Goal: Transaction & Acquisition: Purchase product/service

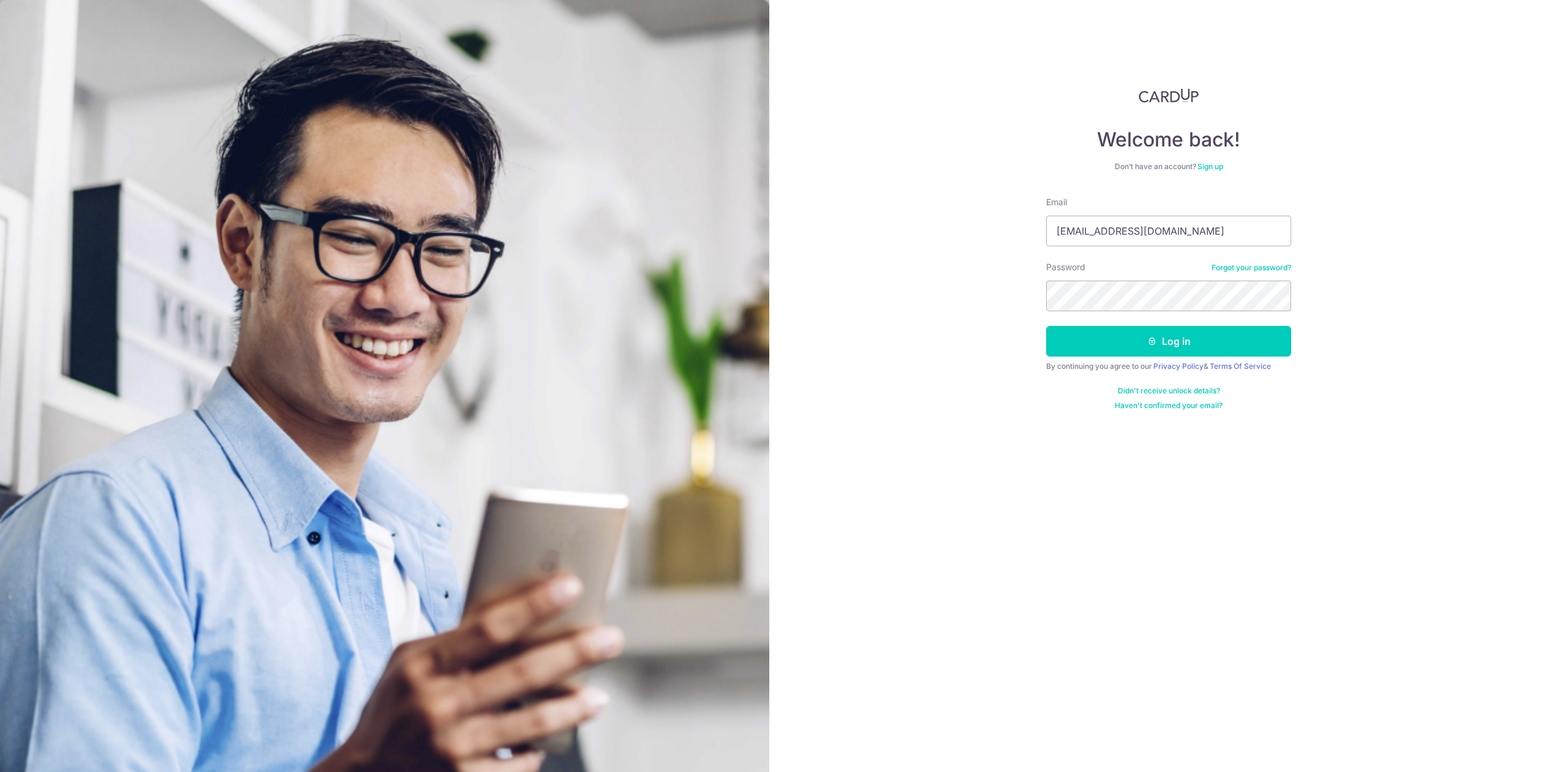
type input "[EMAIL_ADDRESS][DOMAIN_NAME]"
click at [1145, 342] on button "Log in" at bounding box center [1168, 341] width 245 height 31
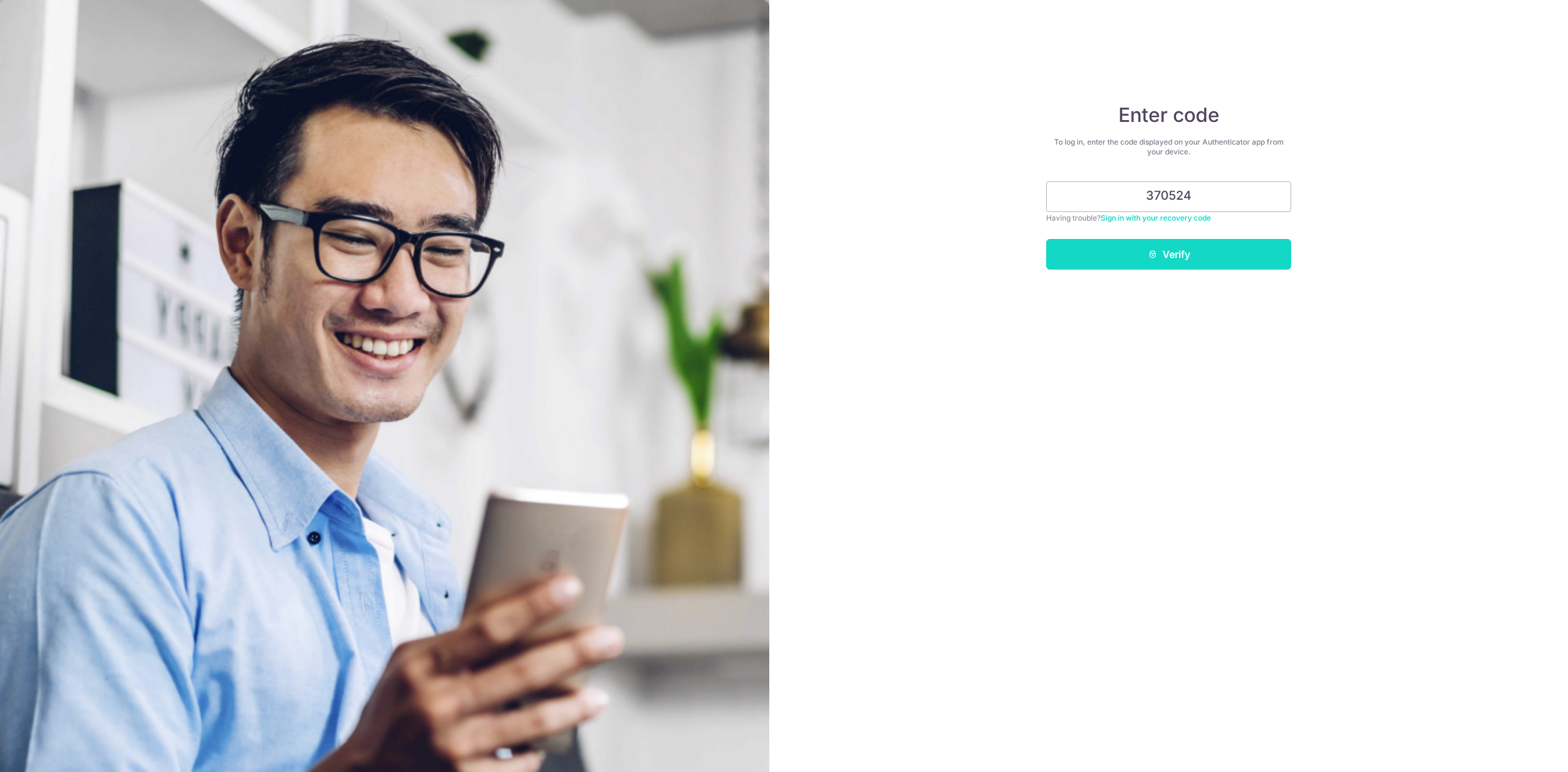
type input "370524"
click at [1115, 246] on button "Verify" at bounding box center [1168, 255] width 245 height 31
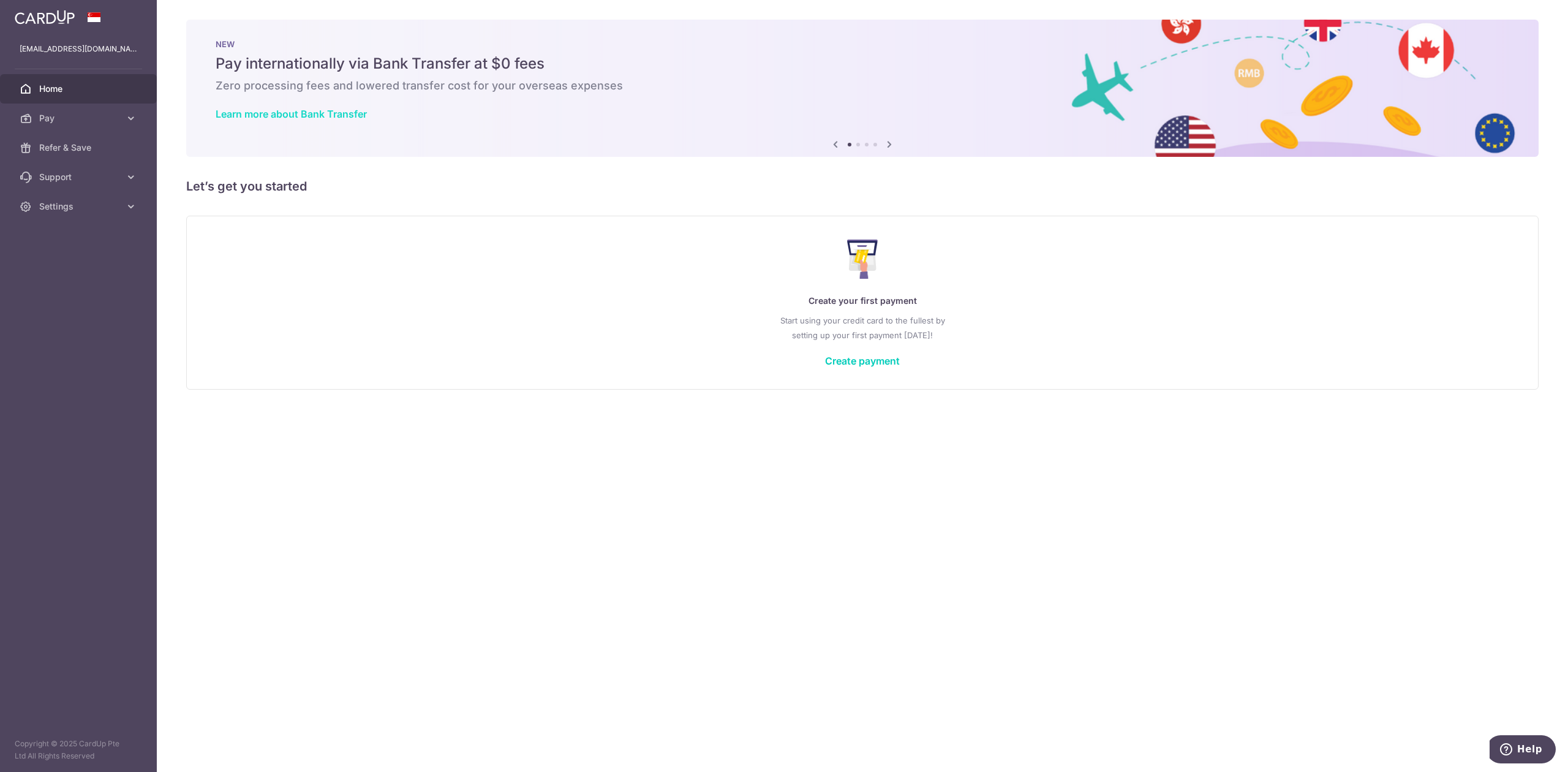
click at [292, 117] on link "Learn more about Bank Transfer" at bounding box center [291, 114] width 151 height 12
click at [50, 106] on link "Pay" at bounding box center [78, 118] width 157 height 29
click at [72, 157] on link "Payments" at bounding box center [78, 148] width 157 height 29
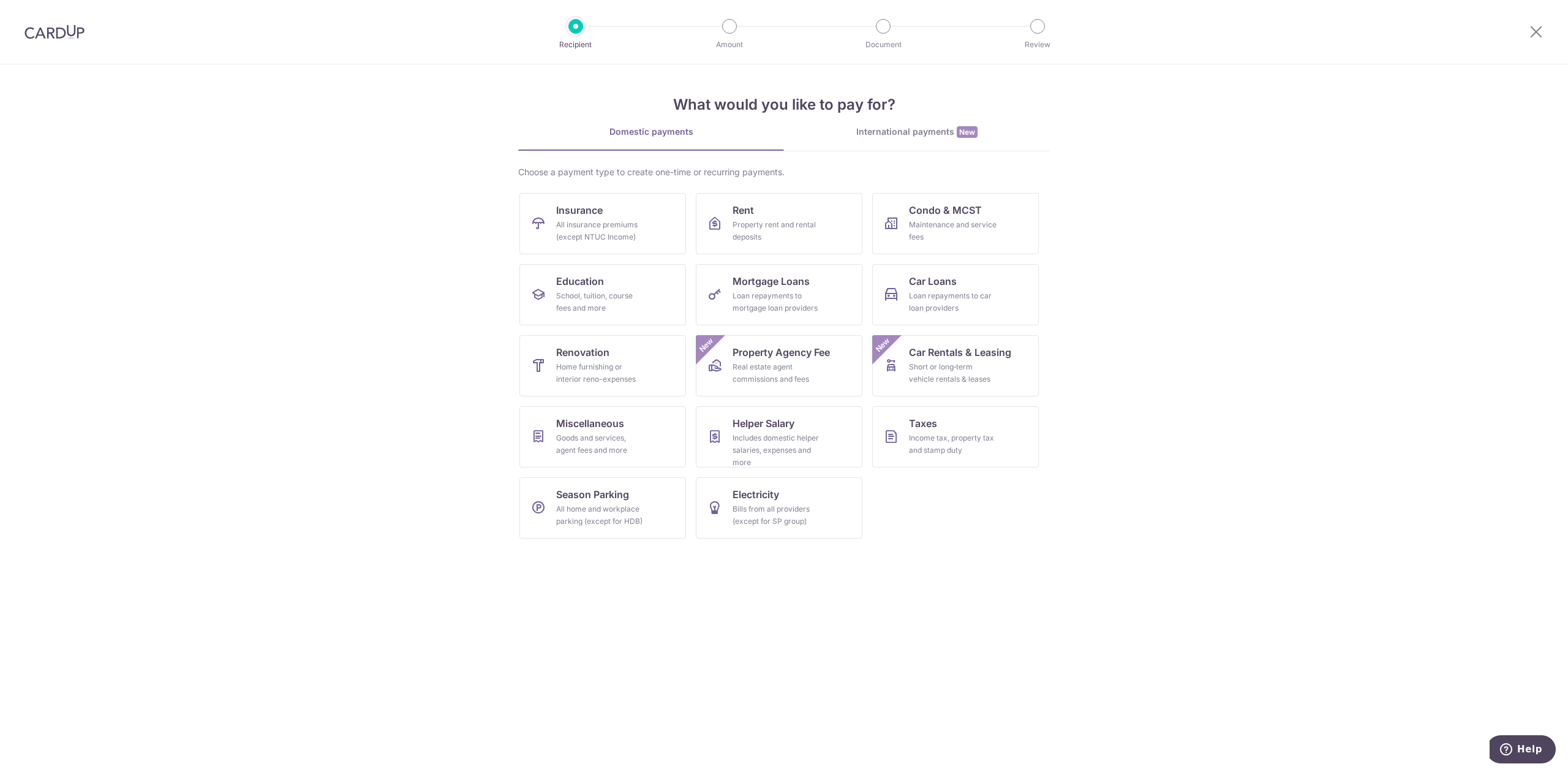
click at [865, 123] on div "What would you like to pay for? Domestic payments International payments New Ch…" at bounding box center [783, 307] width 532 height 484
click at [865, 132] on div "International payments New" at bounding box center [917, 132] width 265 height 13
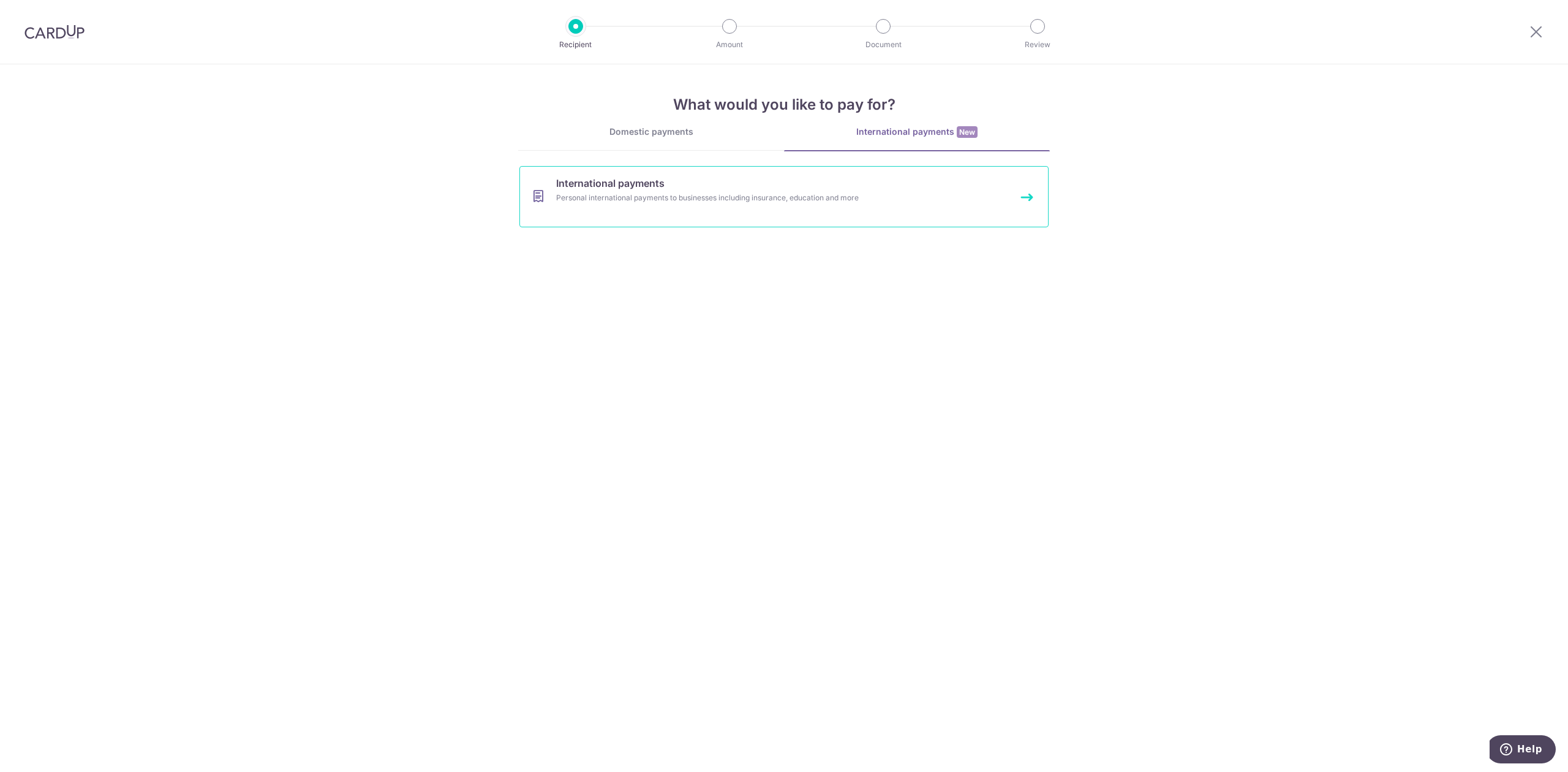
click at [746, 175] on link "International payments Personal international payments to businesses including …" at bounding box center [783, 197] width 529 height 62
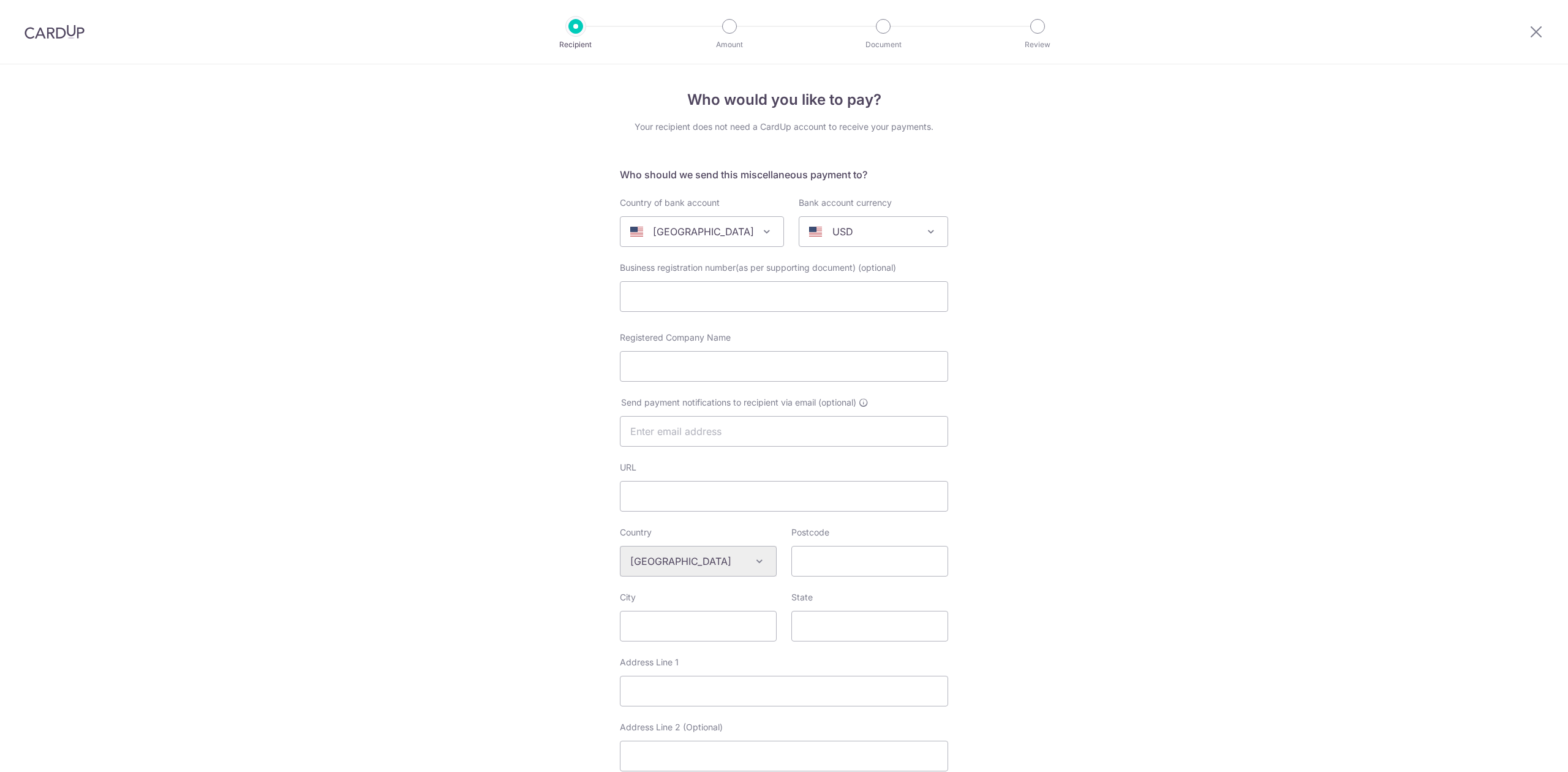
select select
click at [718, 228] on div "[GEOGRAPHIC_DATA]" at bounding box center [692, 232] width 124 height 15
type input "sing"
select select "199"
select select "[GEOGRAPHIC_DATA]"
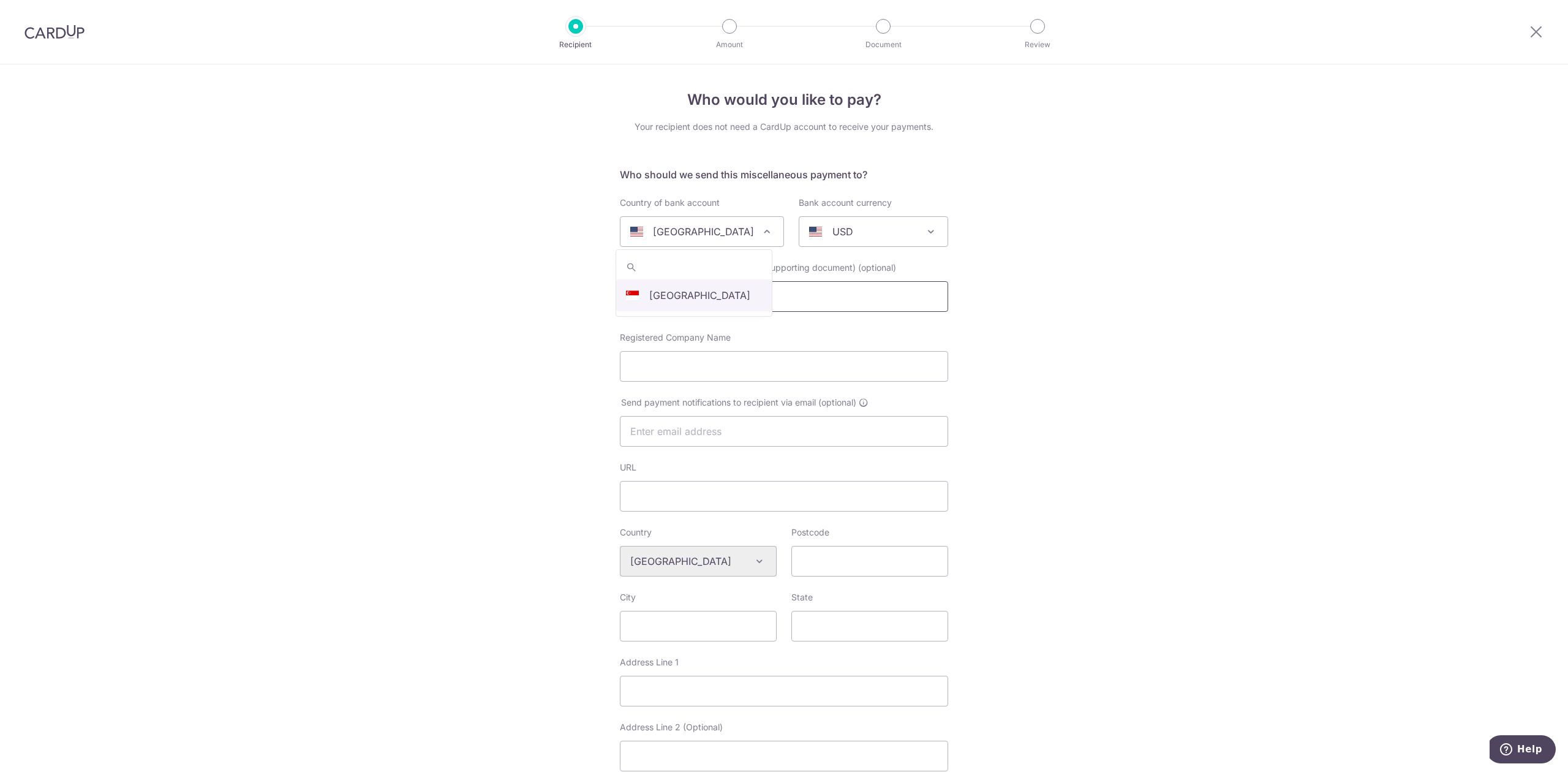
select select
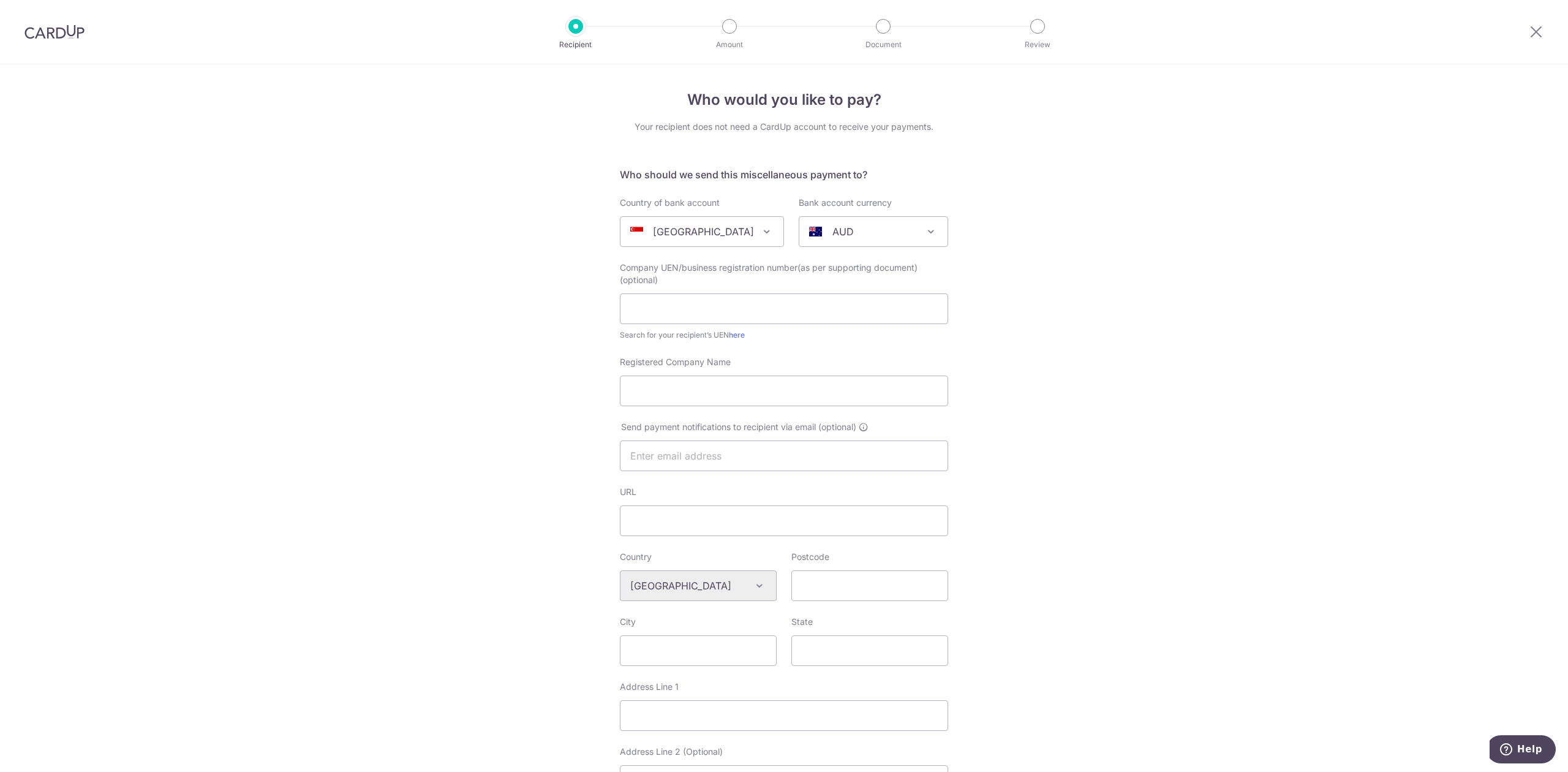
click at [846, 240] on span "AUD" at bounding box center [873, 232] width 148 height 29
click at [1071, 273] on div "Who would you like to pay? Your recipient does not need a CardUp account to rec…" at bounding box center [784, 598] width 1568 height 1068
click at [664, 314] on input "text" at bounding box center [784, 309] width 329 height 31
click at [730, 331] on link "here" at bounding box center [737, 335] width 16 height 10
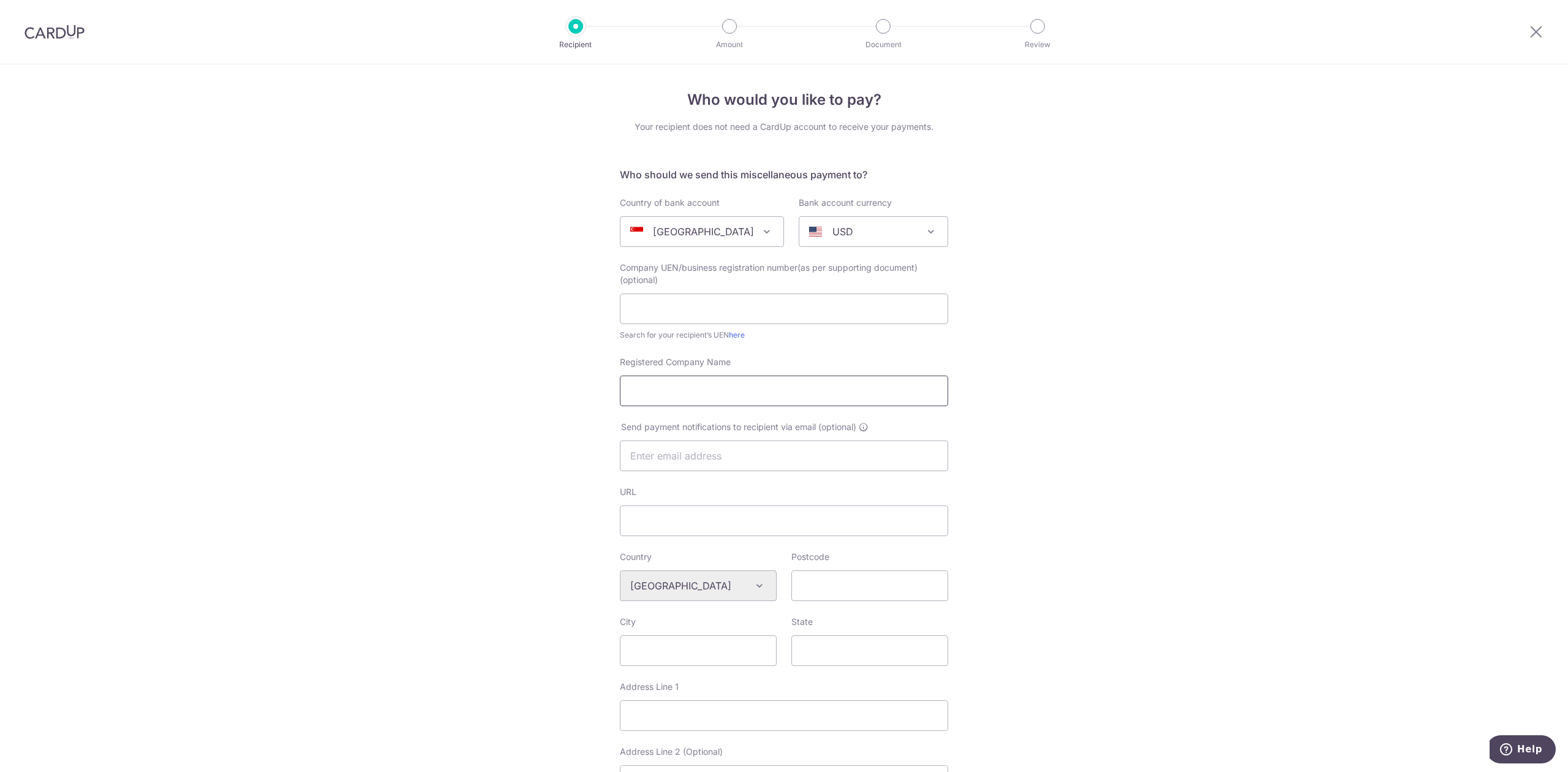
click at [741, 391] on input "Registered Company Name" at bounding box center [784, 391] width 329 height 31
type input "AIA Singapore Pte Ltd"
type input "aviral2k@gmail.com"
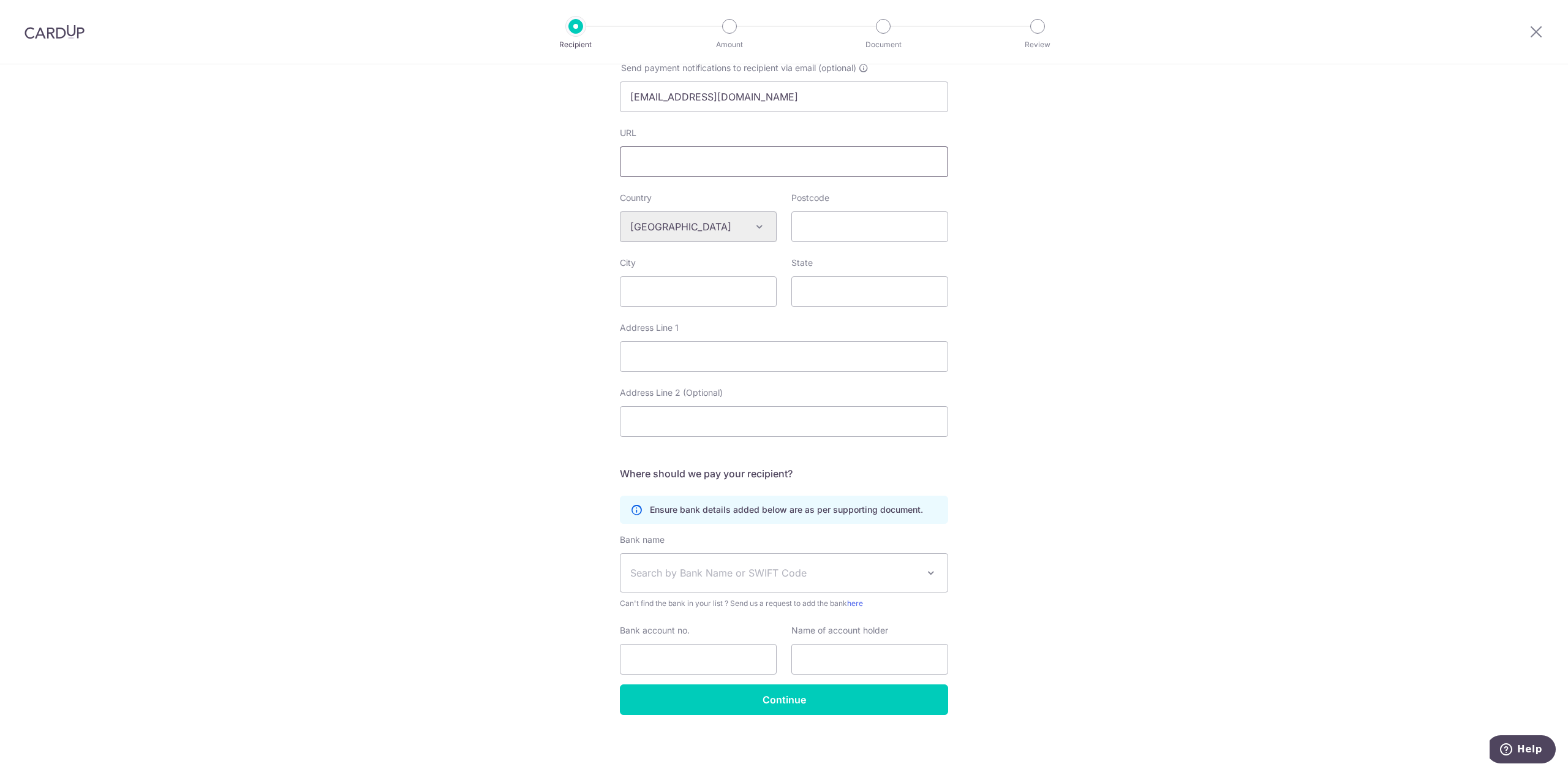
scroll to position [360, 0]
click at [708, 572] on span "Search by Bank Name or SWIFT Code" at bounding box center [774, 572] width 287 height 15
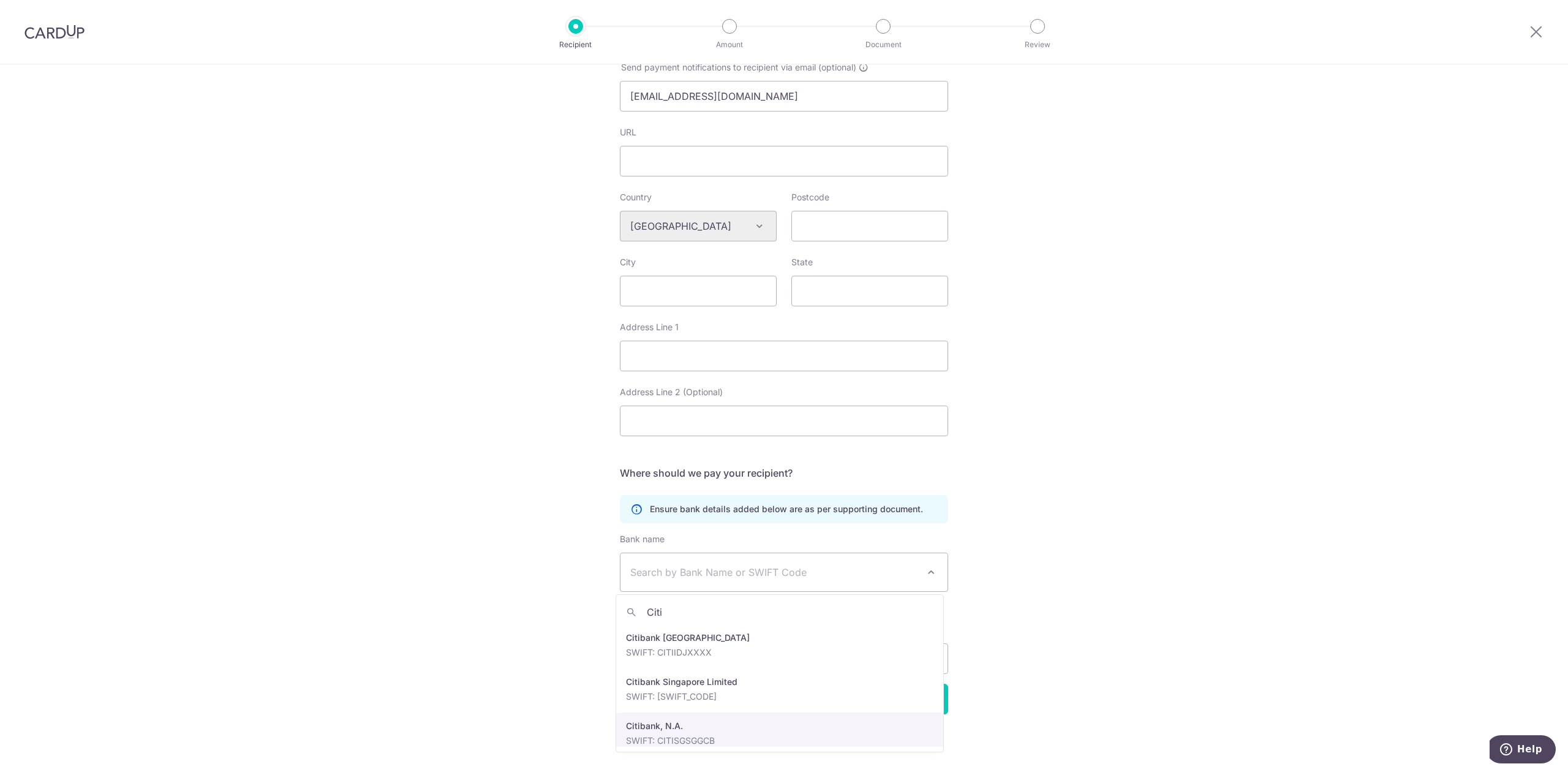
type input "Citi"
select select "22515"
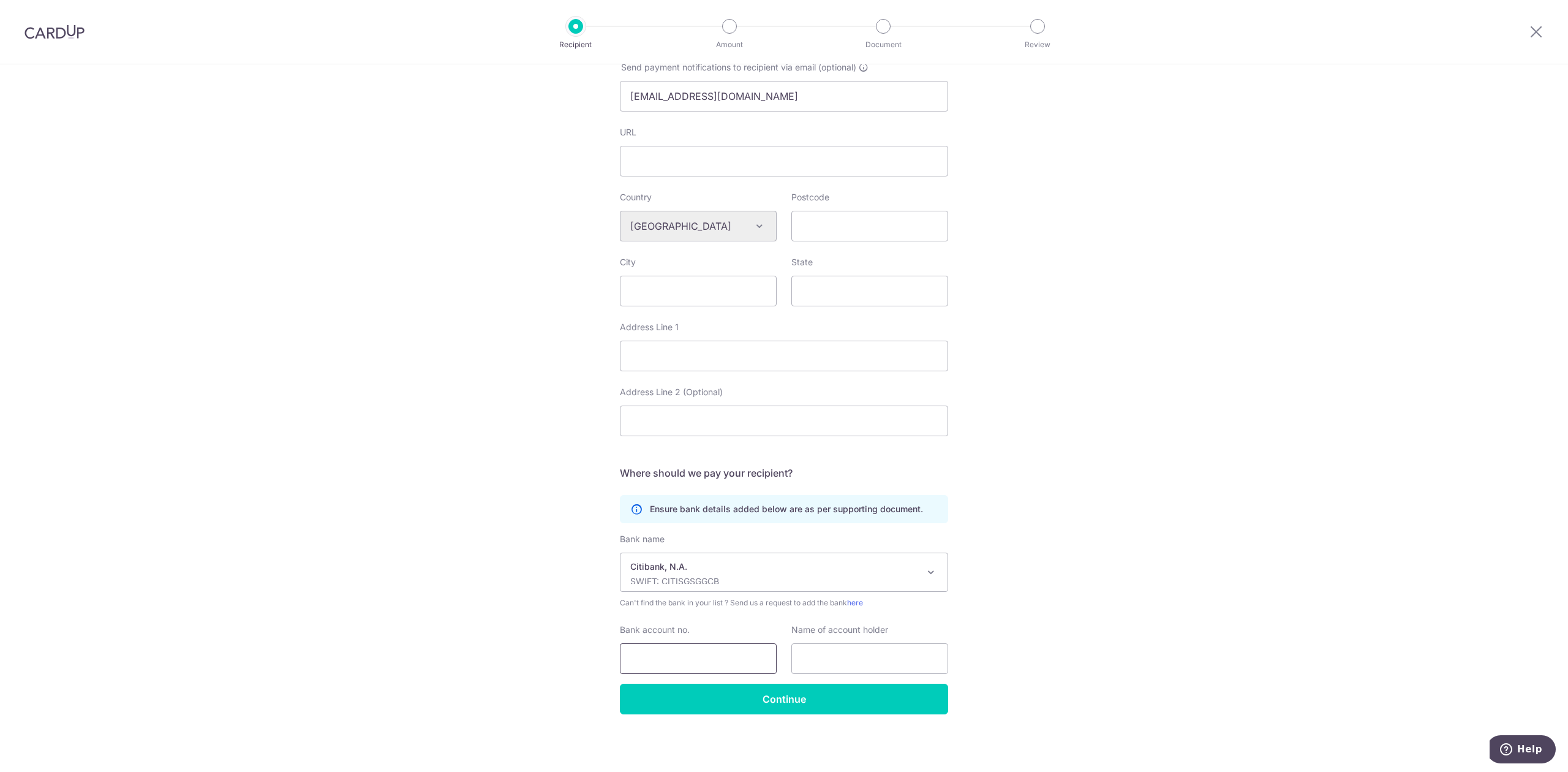
click at [673, 658] on input "Bank account no." at bounding box center [698, 659] width 157 height 31
type input "001-0005-086"
click at [822, 660] on input "text" at bounding box center [870, 659] width 157 height 31
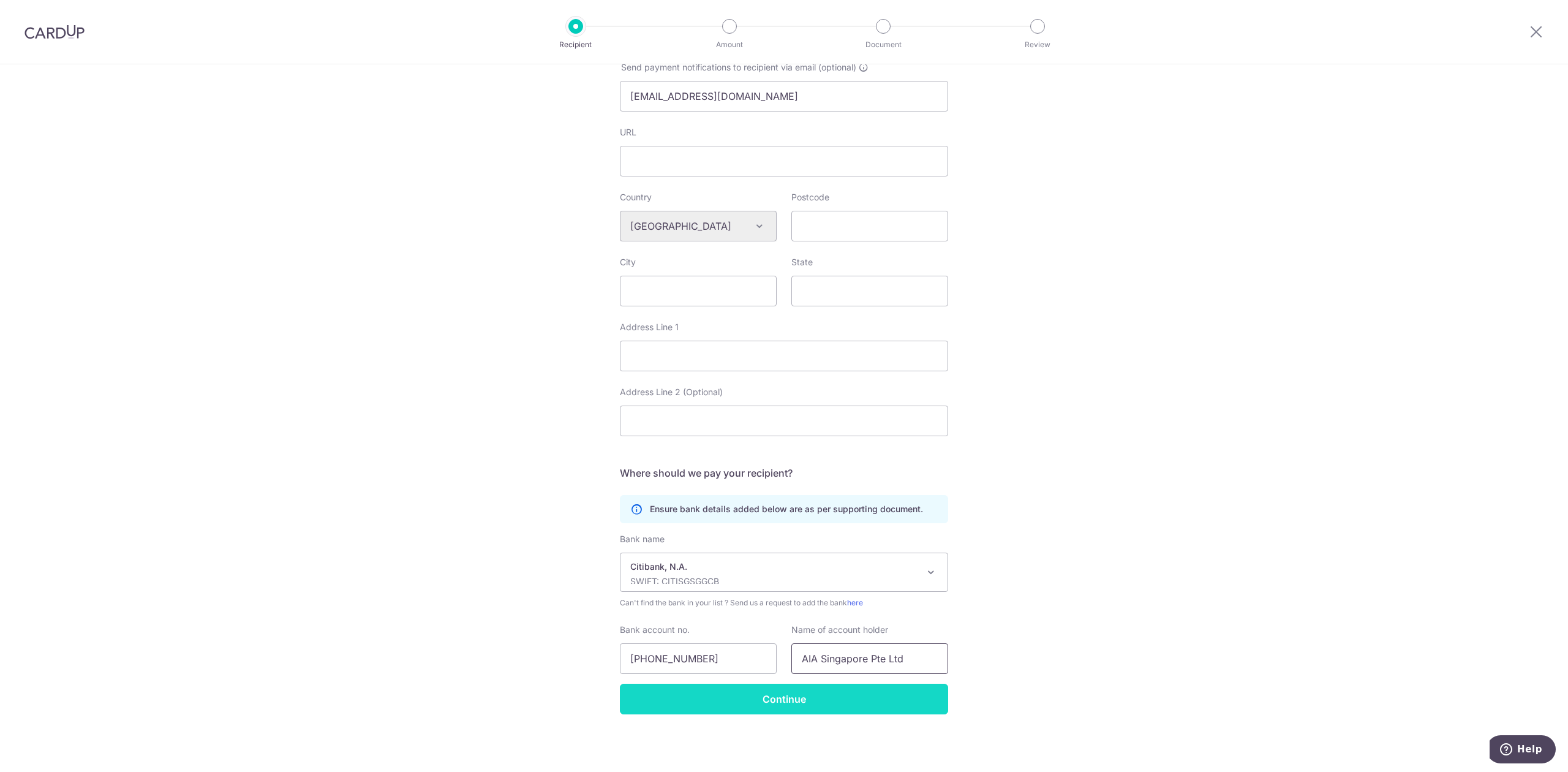
type input "AIA Singapore Pte Ltd"
click at [789, 694] on input "Continue" at bounding box center [784, 699] width 329 height 31
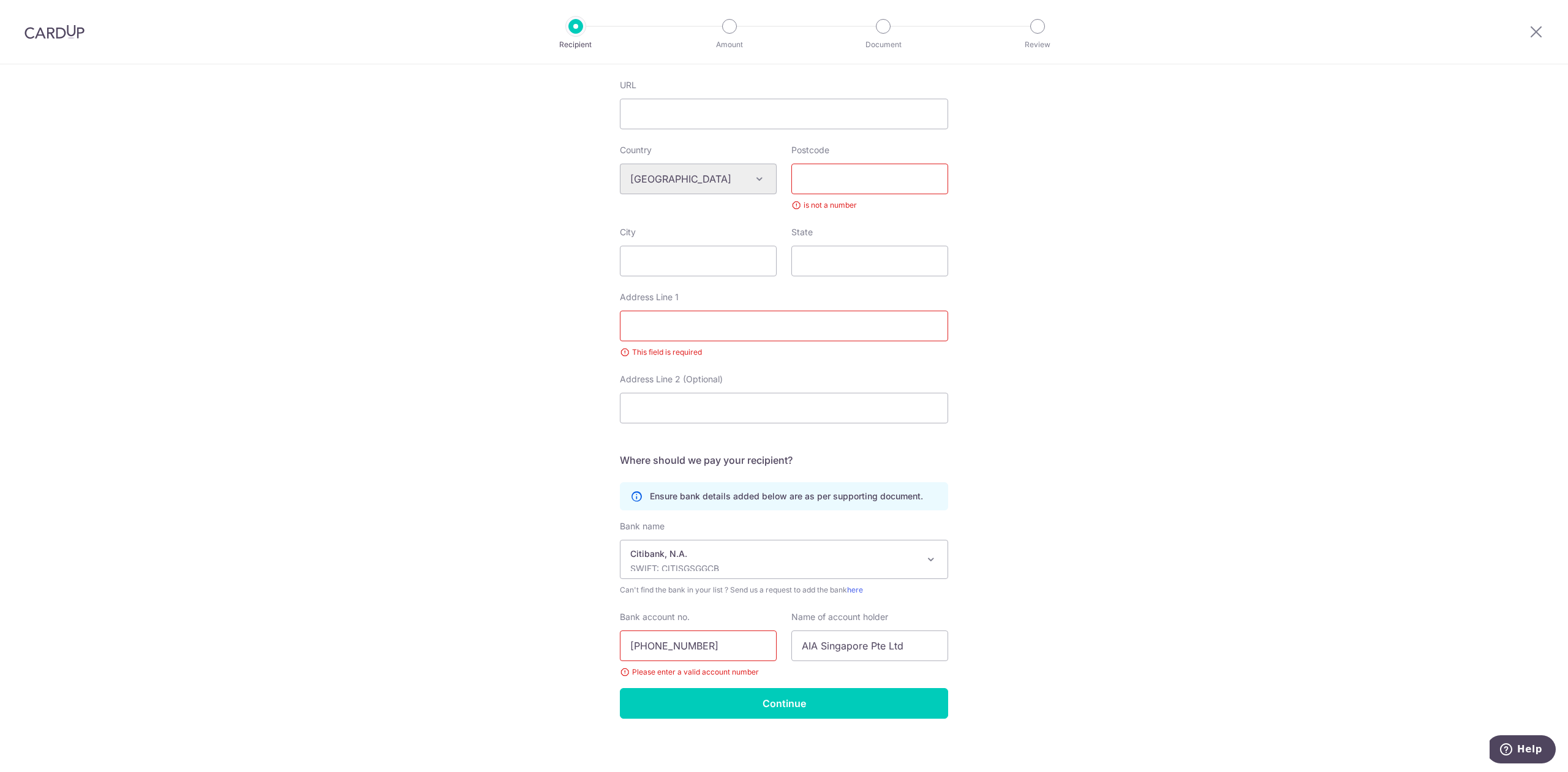
scroll to position [412, 0]
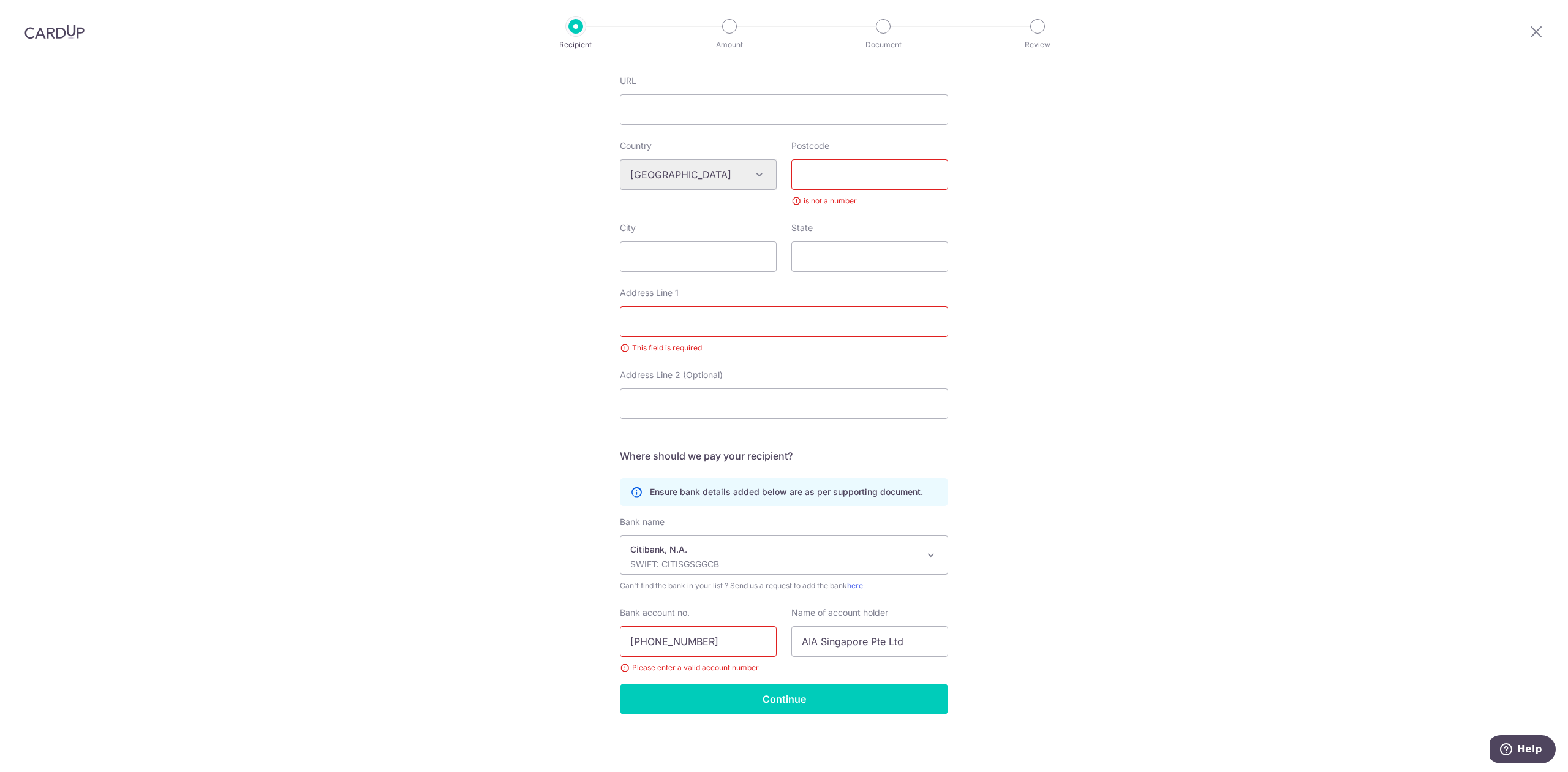
click at [676, 645] on input "001-0005-086" at bounding box center [698, 641] width 157 height 31
type input "0010005086"
click at [750, 718] on div "Who would you like to pay? Your recipient does not need a CardUp account to rec…" at bounding box center [784, 212] width 1568 height 1119
click at [746, 713] on input "Continue" at bounding box center [784, 699] width 329 height 31
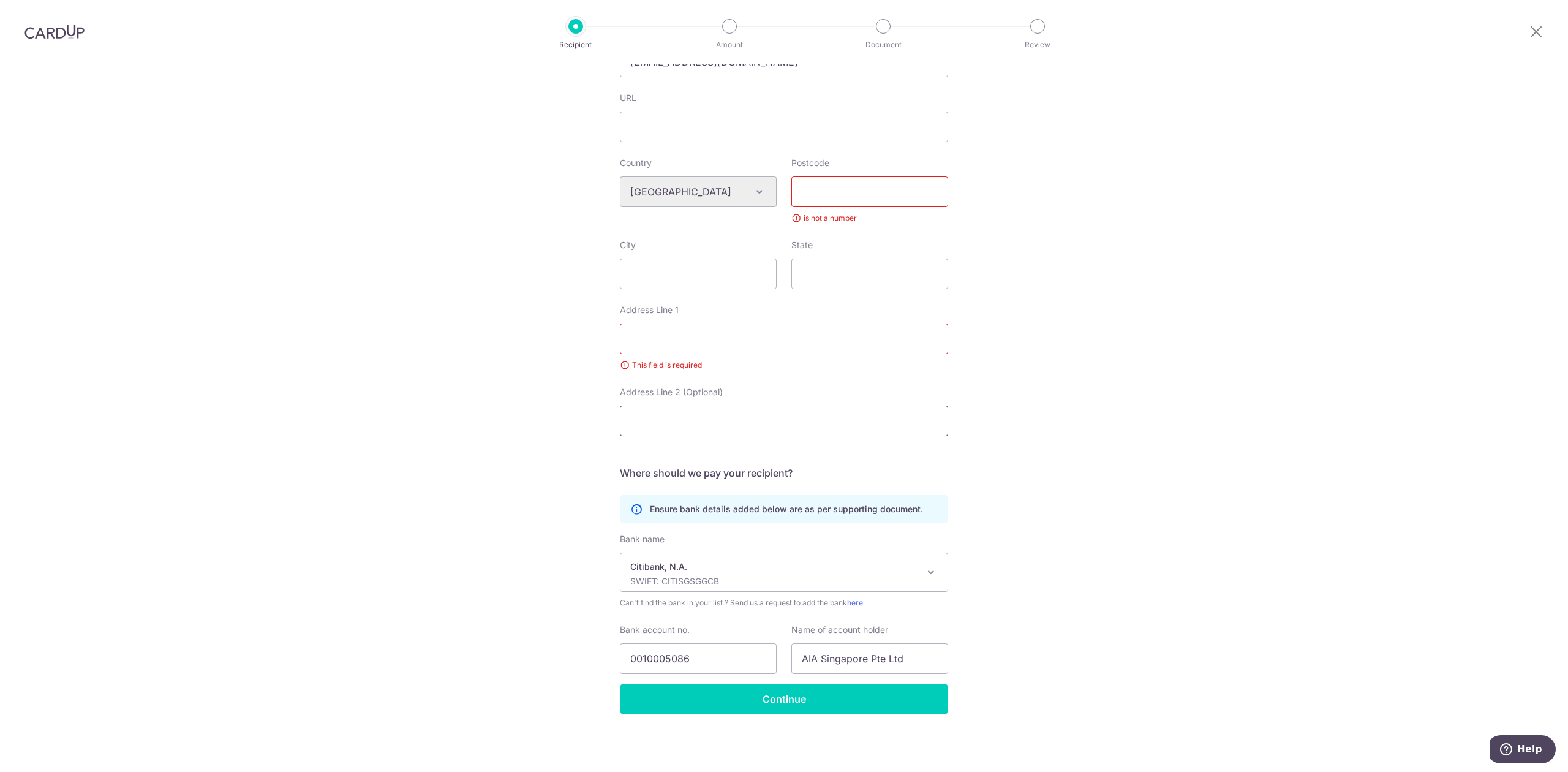
scroll to position [231, 0]
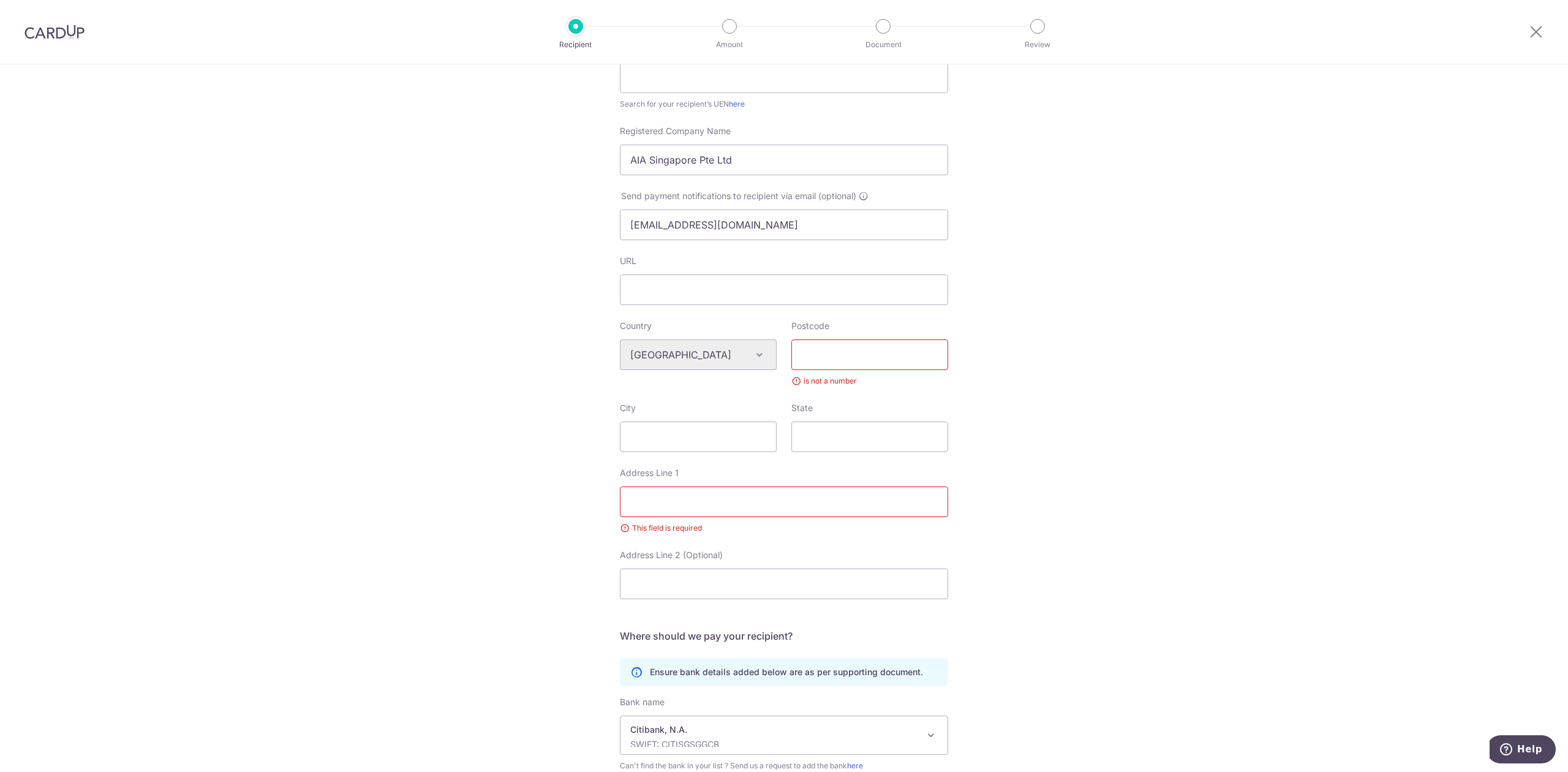
click at [815, 359] on input "Postcode" at bounding box center [870, 355] width 157 height 31
type input "048542"
click at [678, 434] on input "City" at bounding box center [698, 437] width 157 height 31
click at [654, 503] on input "Address Line 1" at bounding box center [784, 502] width 329 height 31
type input "1 Robinson Road, AIA Tower"
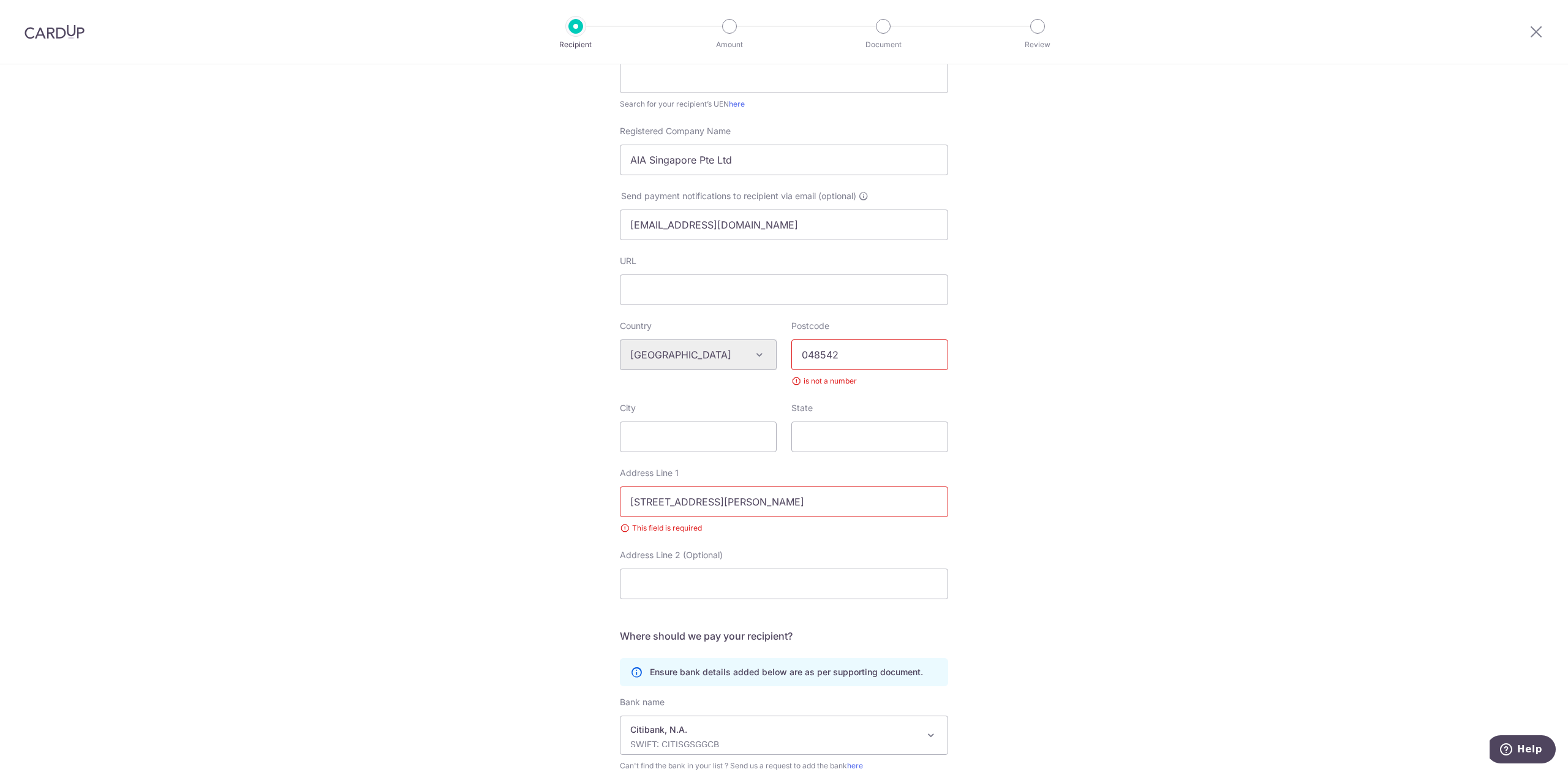
click at [1088, 356] on div "Who would you like to pay? Your recipient does not need a CardUp account to rec…" at bounding box center [784, 384] width 1568 height 1101
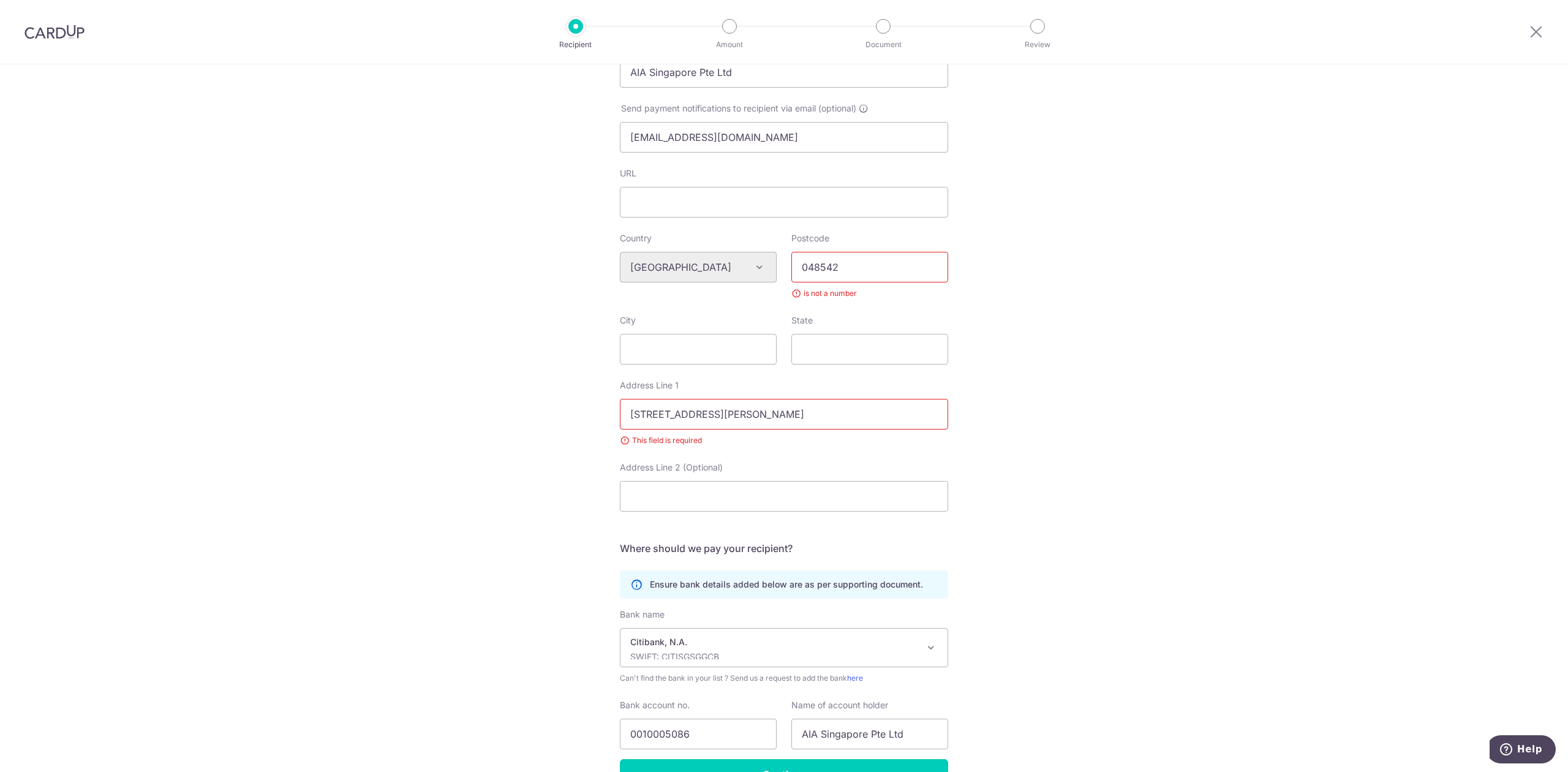
scroll to position [395, 0]
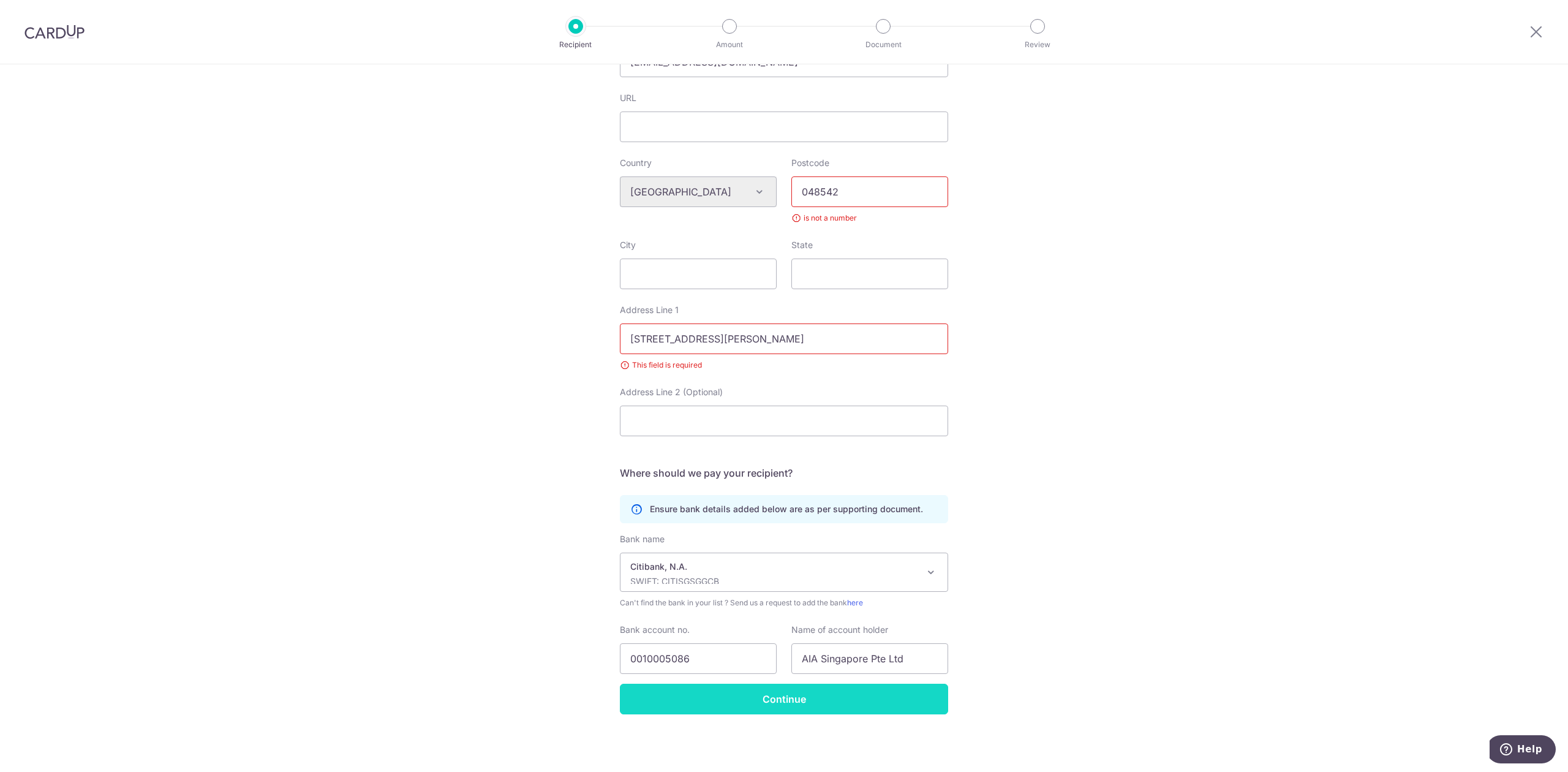
click at [743, 689] on input "Continue" at bounding box center [784, 699] width 329 height 31
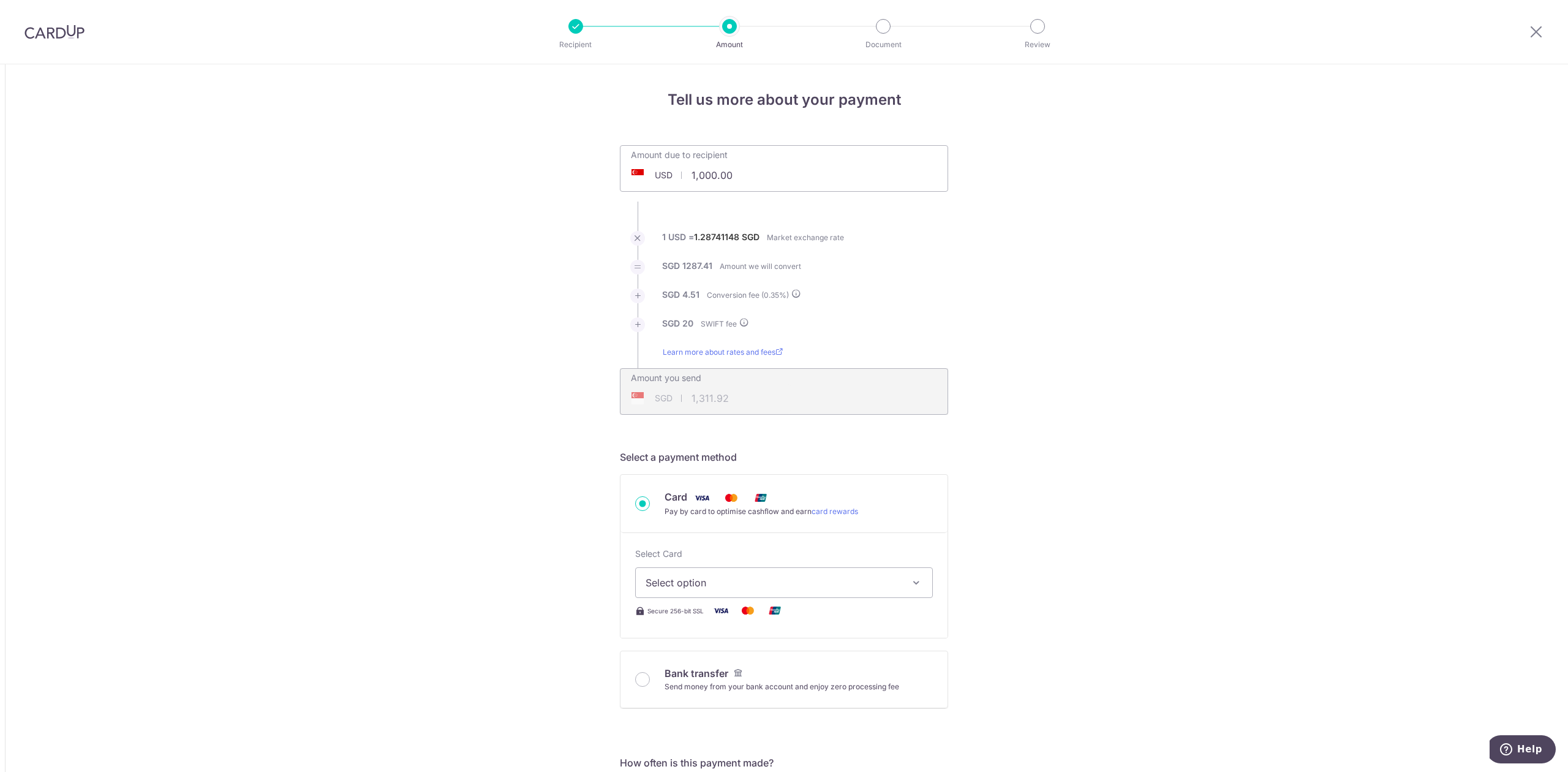
drag, startPoint x: 739, startPoint y: 178, endPoint x: 662, endPoint y: 189, distance: 77.8
click at [662, 189] on input "1,000.00" at bounding box center [715, 175] width 189 height 28
drag, startPoint x: 740, startPoint y: 177, endPoint x: 670, endPoint y: 178, distance: 70.0
click at [670, 178] on div "USD 1,000.00 1000" at bounding box center [715, 175] width 189 height 28
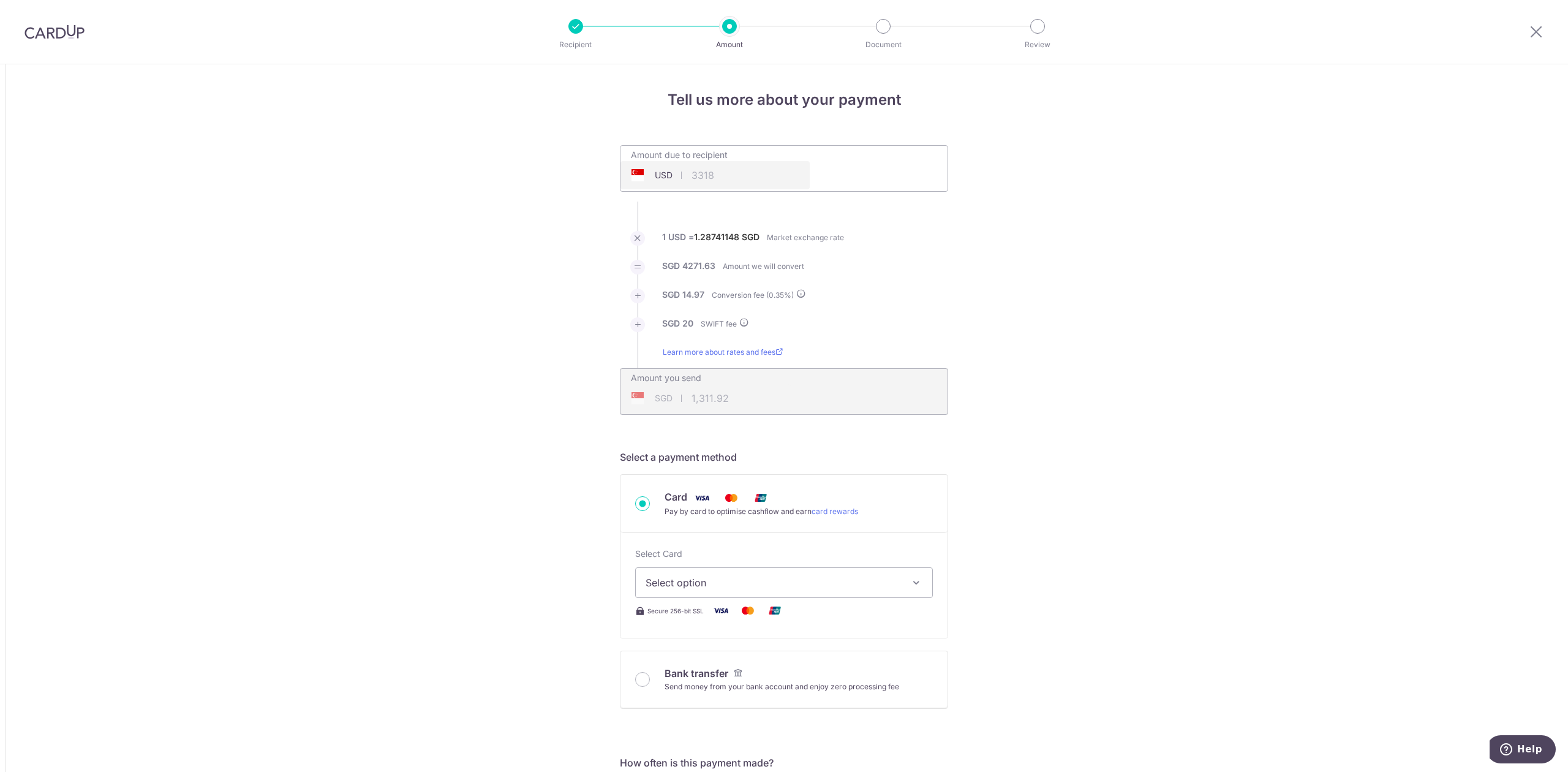
type input "3,318.00"
type input "4,306.60"
click at [788, 162] on input "3,318.00" at bounding box center [715, 175] width 189 height 28
type input "3,318.00"
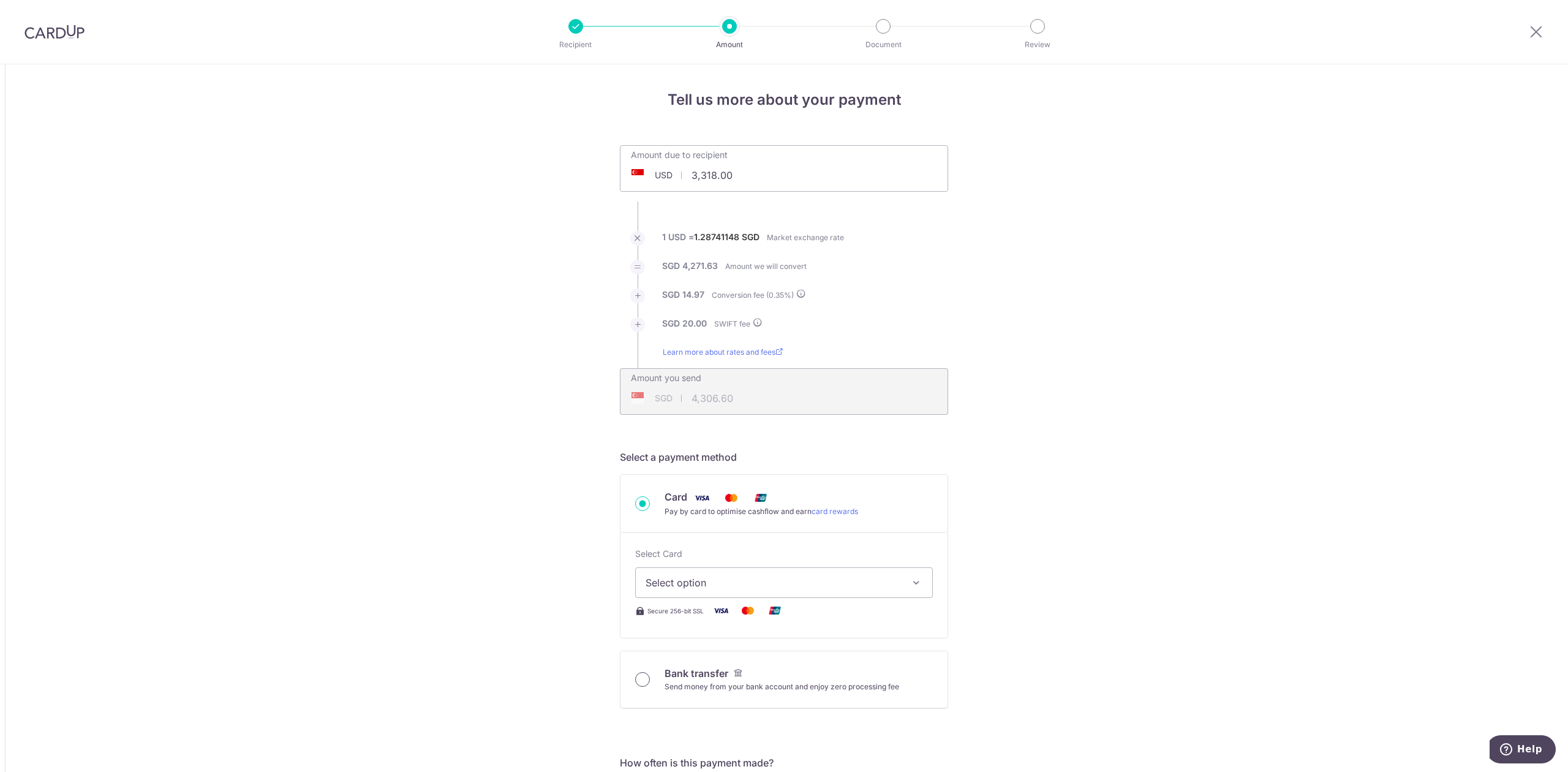
click at [640, 682] on input "Bank transfer Send money from your bank account and enjoy zero processing fee" at bounding box center [642, 680] width 15 height 15
radio input "true"
type input "3,318.00"
type input "4,299.75"
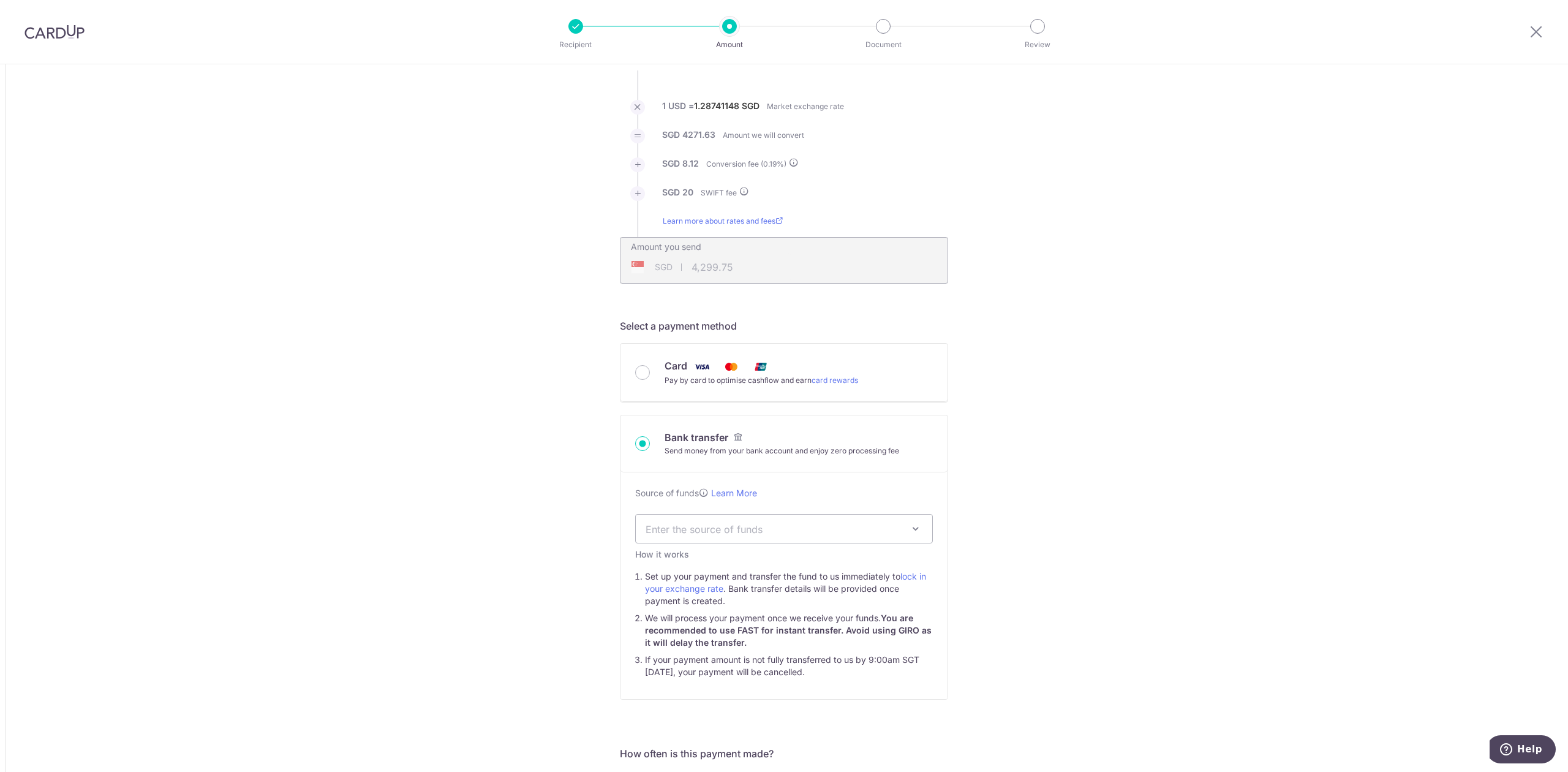
scroll to position [163, 0]
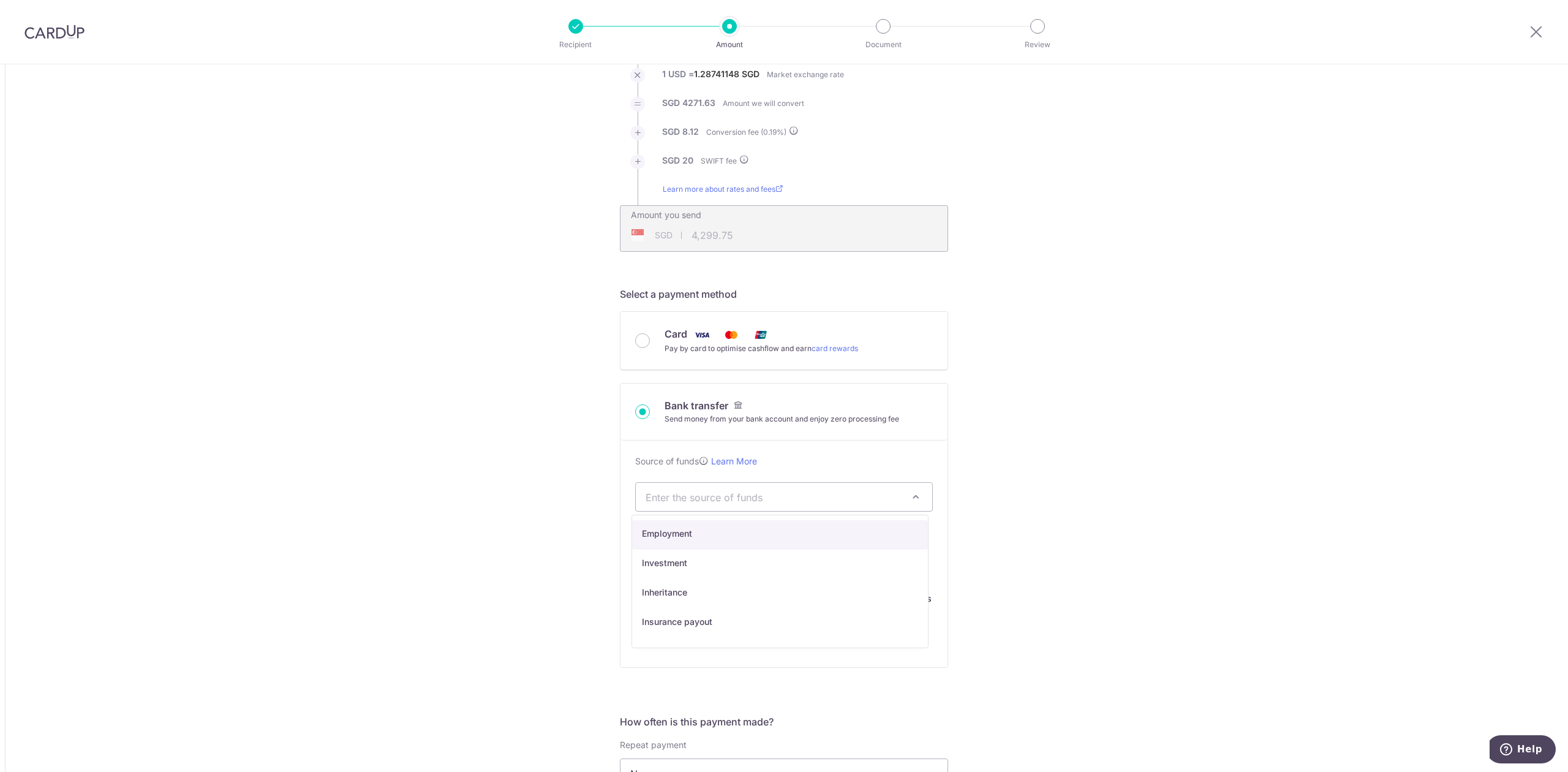
click at [750, 506] on span "Enter the source of funds" at bounding box center [784, 497] width 296 height 28
select select "7"
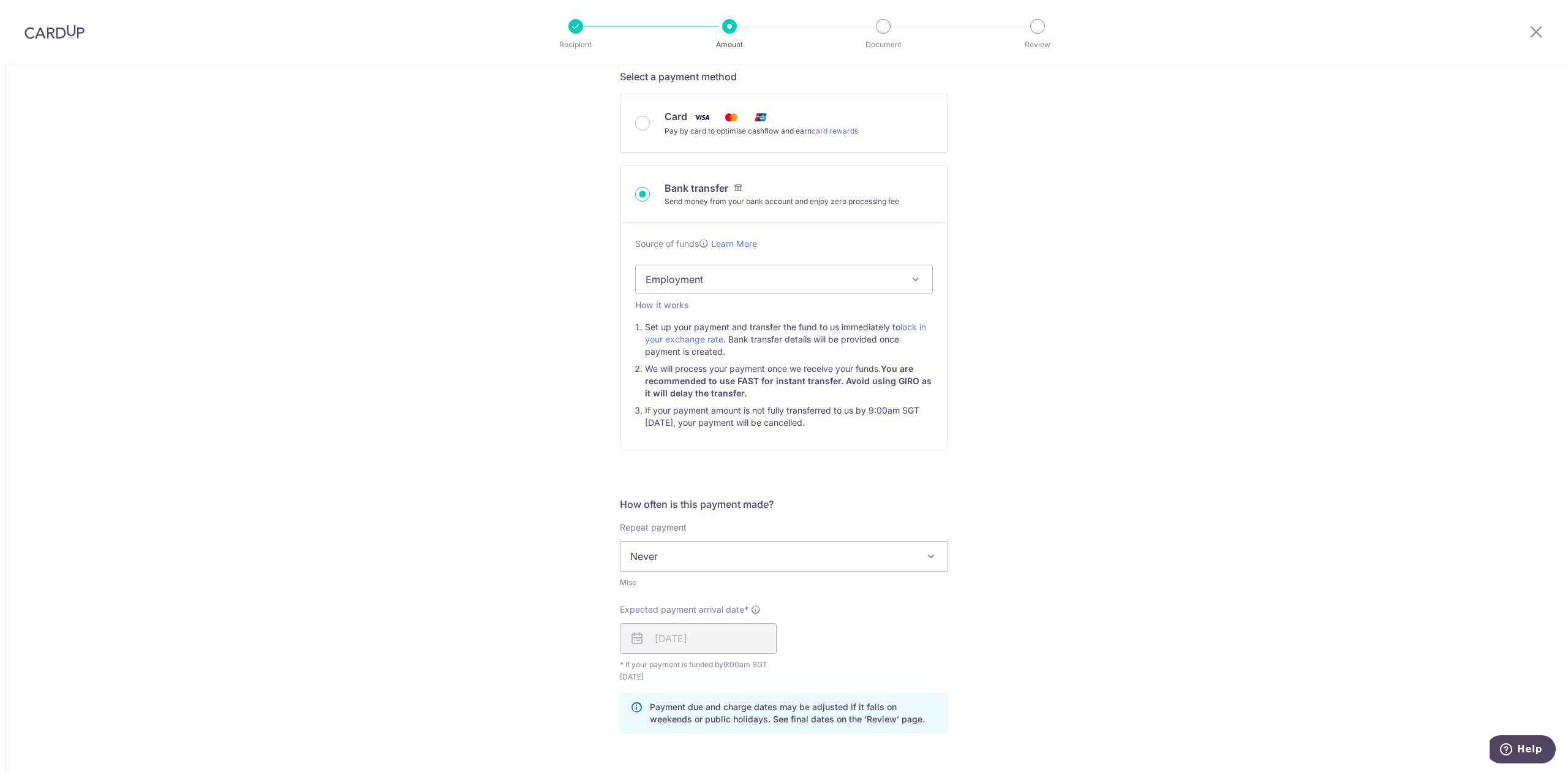
scroll to position [408, 0]
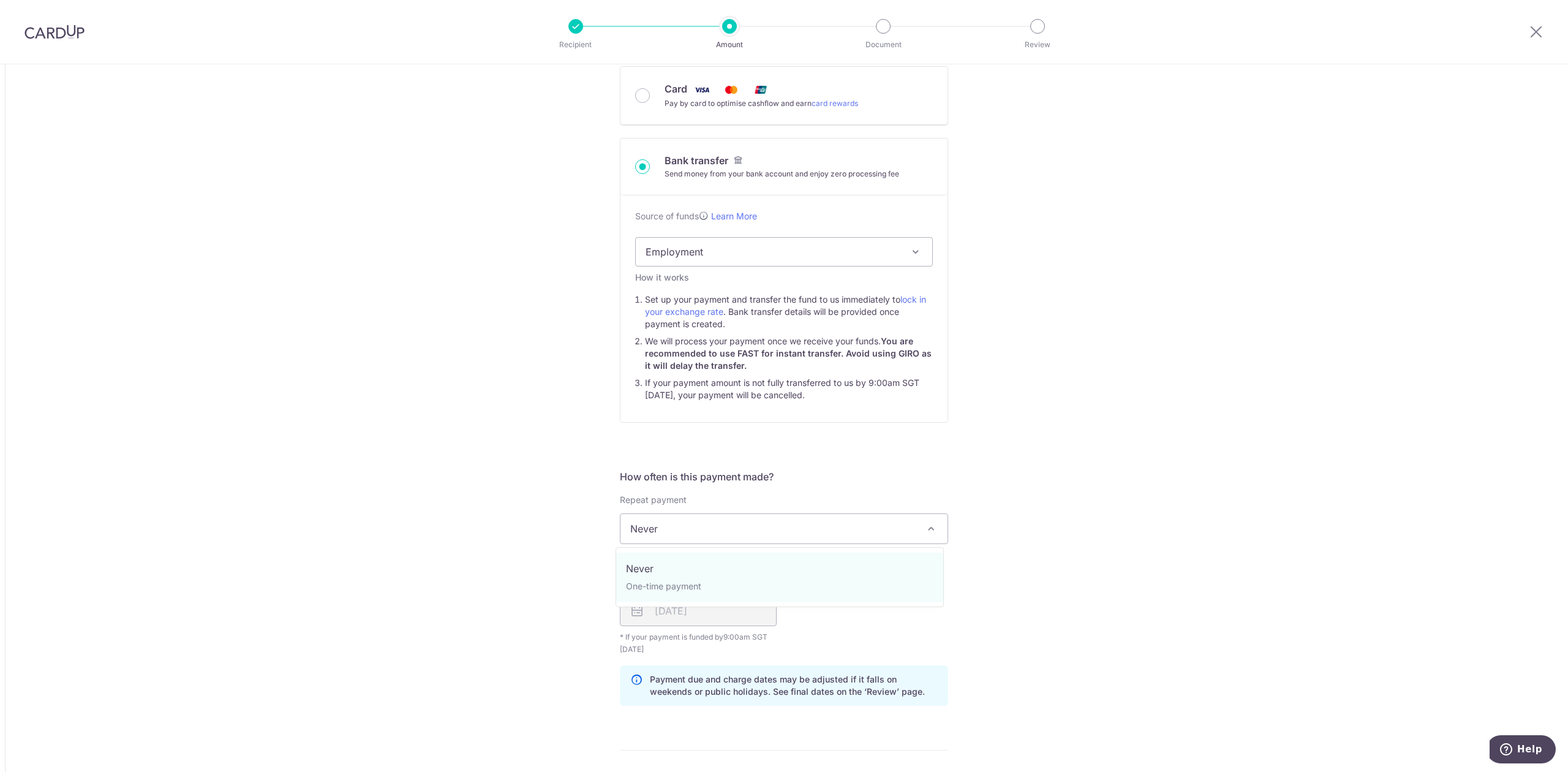
click at [726, 532] on span "Never" at bounding box center [784, 529] width 327 height 29
click at [836, 577] on div "Expected payment arrival date* 04/09/2025 Your card will be charged on 01/09/20…" at bounding box center [784, 616] width 343 height 80
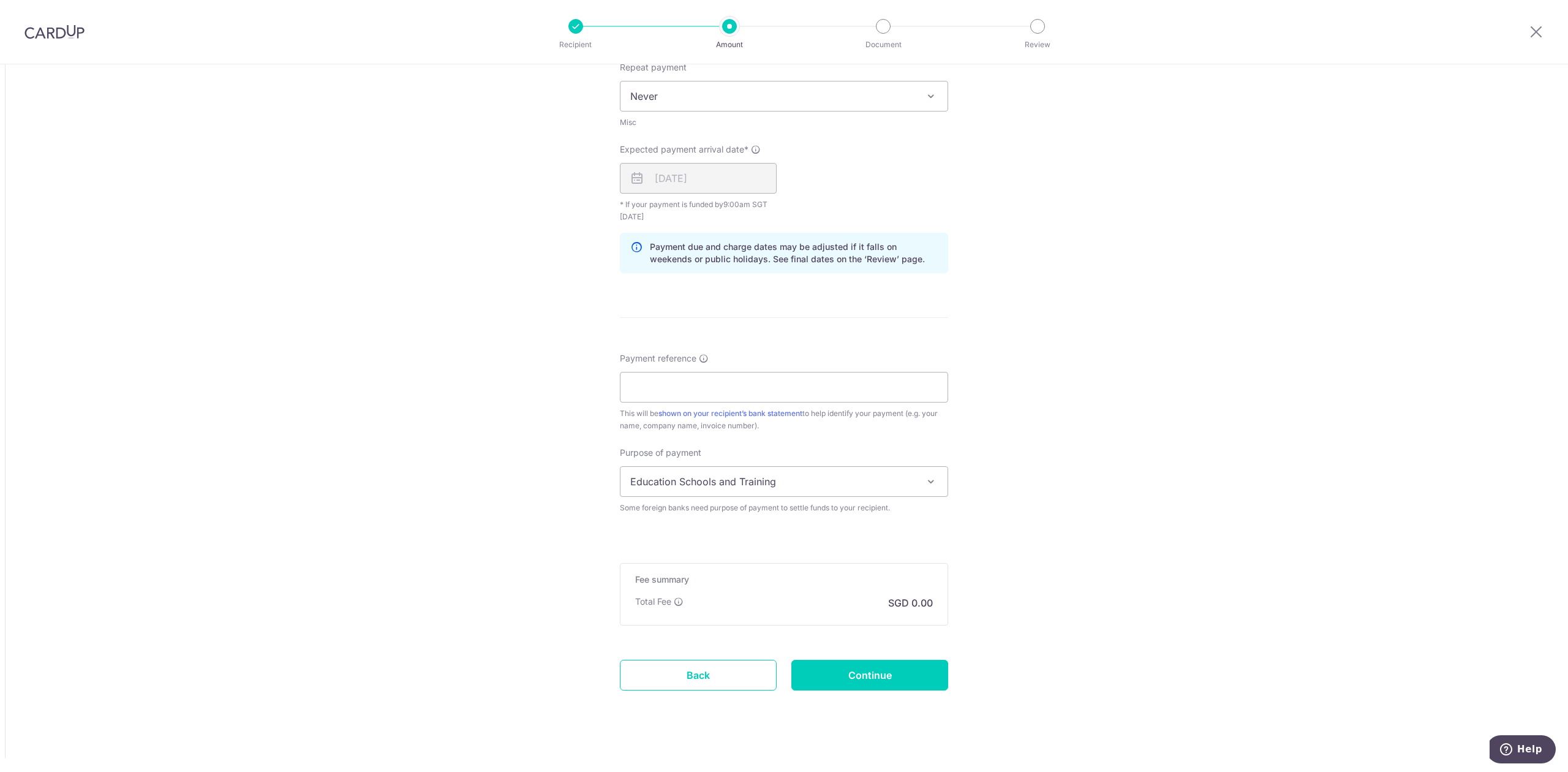
scroll to position [853, 0]
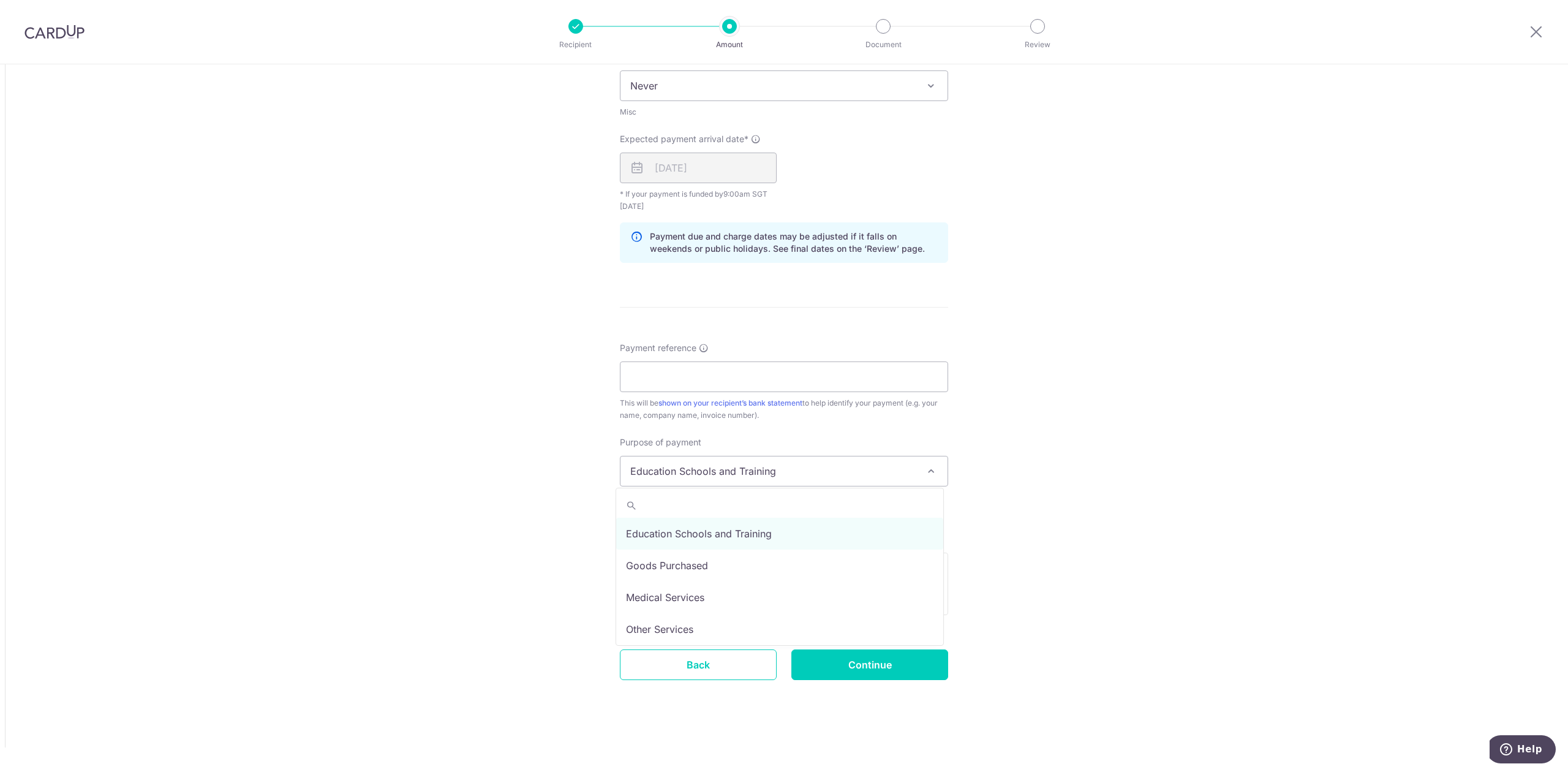
click at [744, 466] on span "Education Schools and Training" at bounding box center [784, 471] width 327 height 29
select select "Insurance Premiums"
click at [671, 376] on input "Payment reference" at bounding box center [784, 377] width 329 height 31
paste input "L550687384"
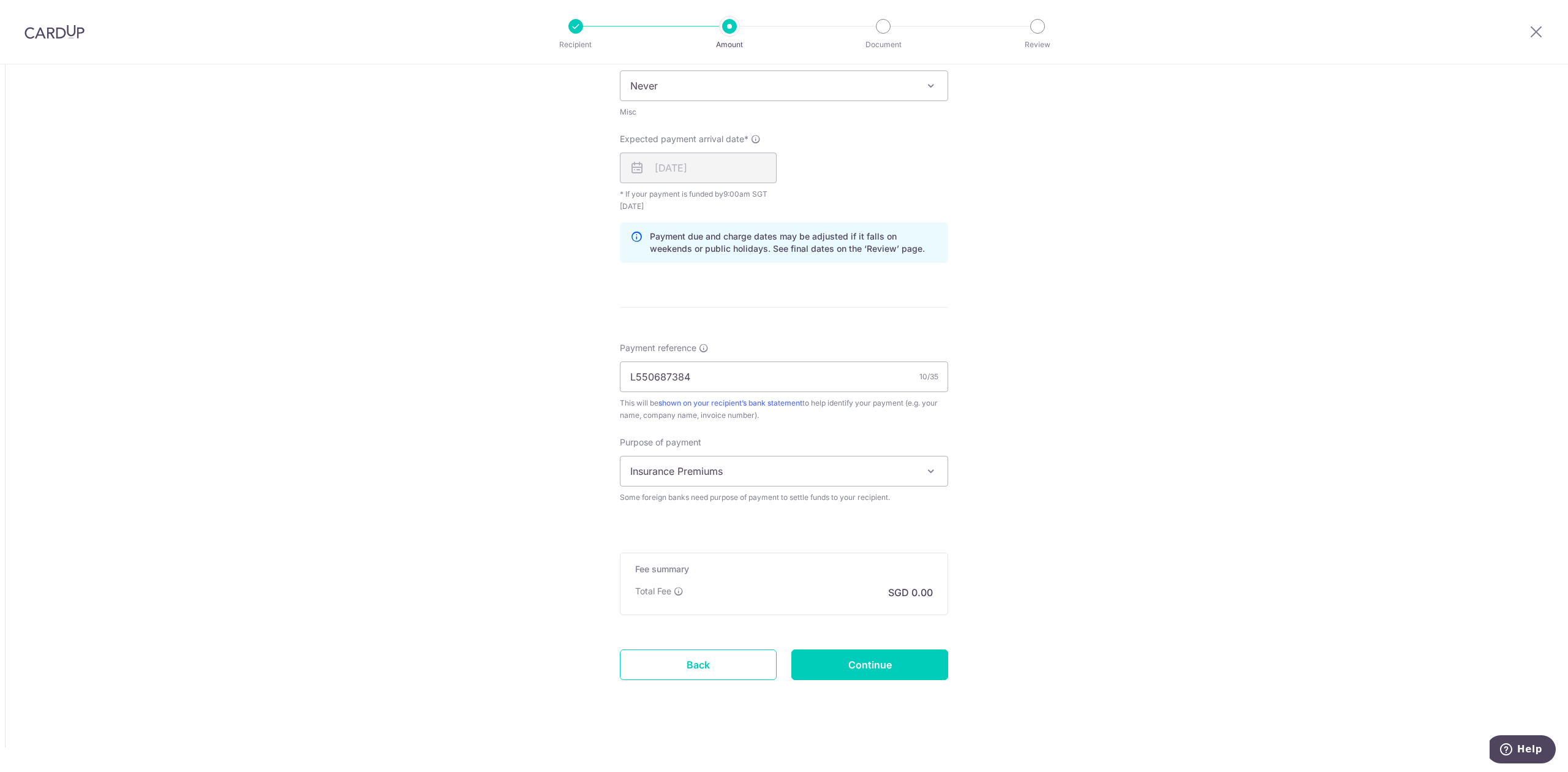
click at [737, 379] on input "L550687384" at bounding box center [784, 377] width 329 height 31
type input "L550687384"
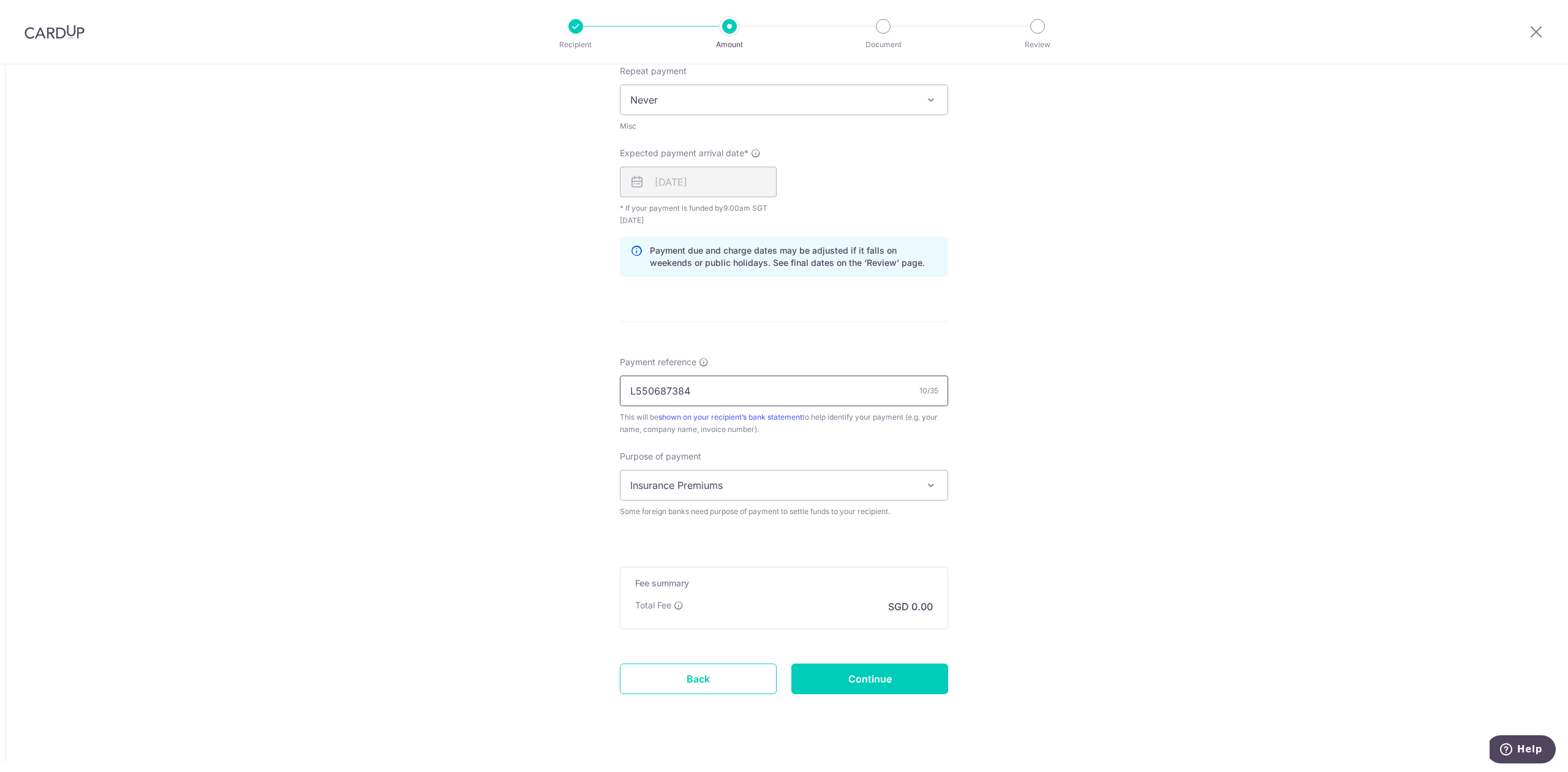
scroll to position [853, 0]
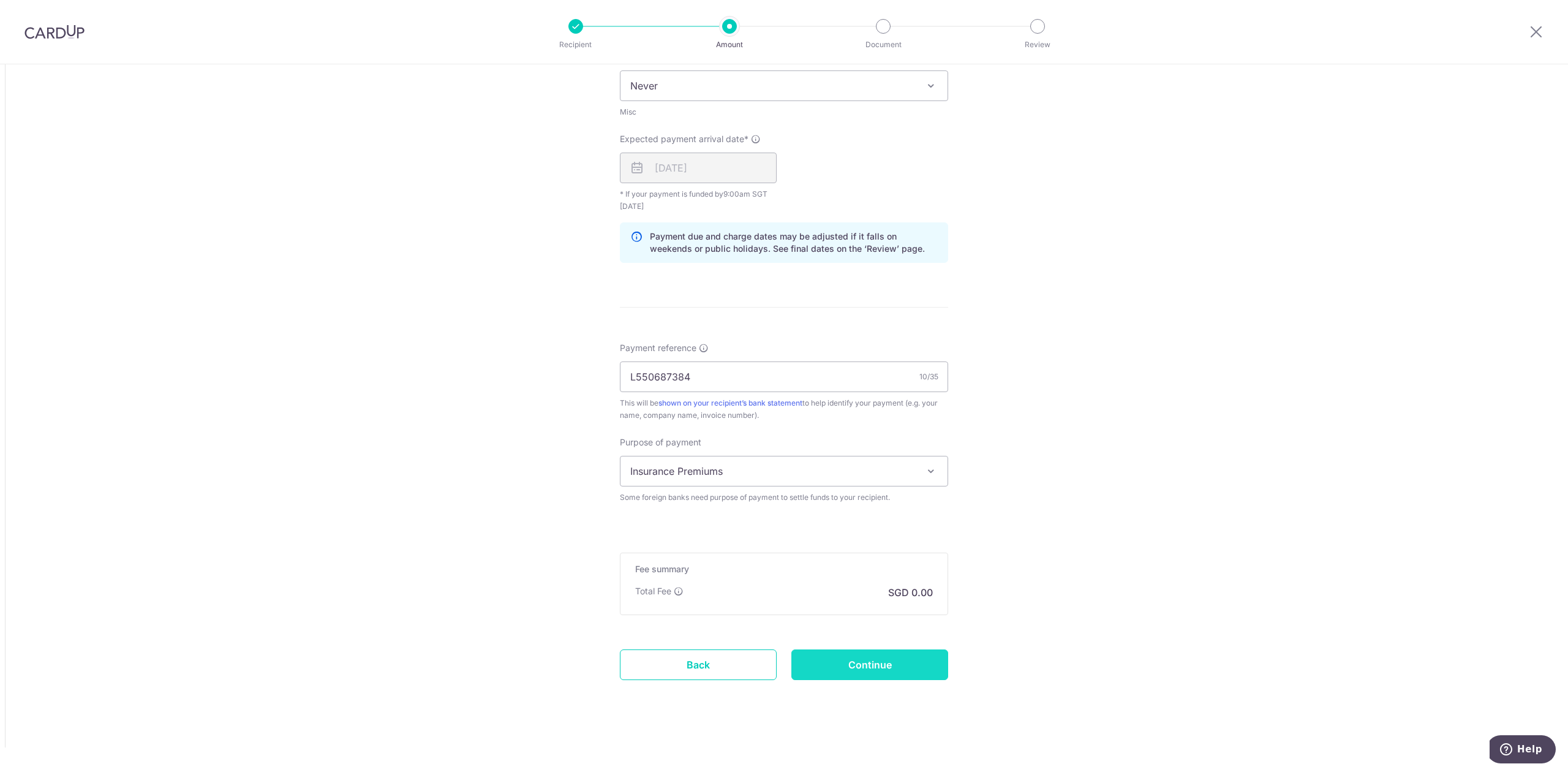
click at [826, 662] on input "Continue" at bounding box center [870, 665] width 157 height 31
type input "Create Schedule"
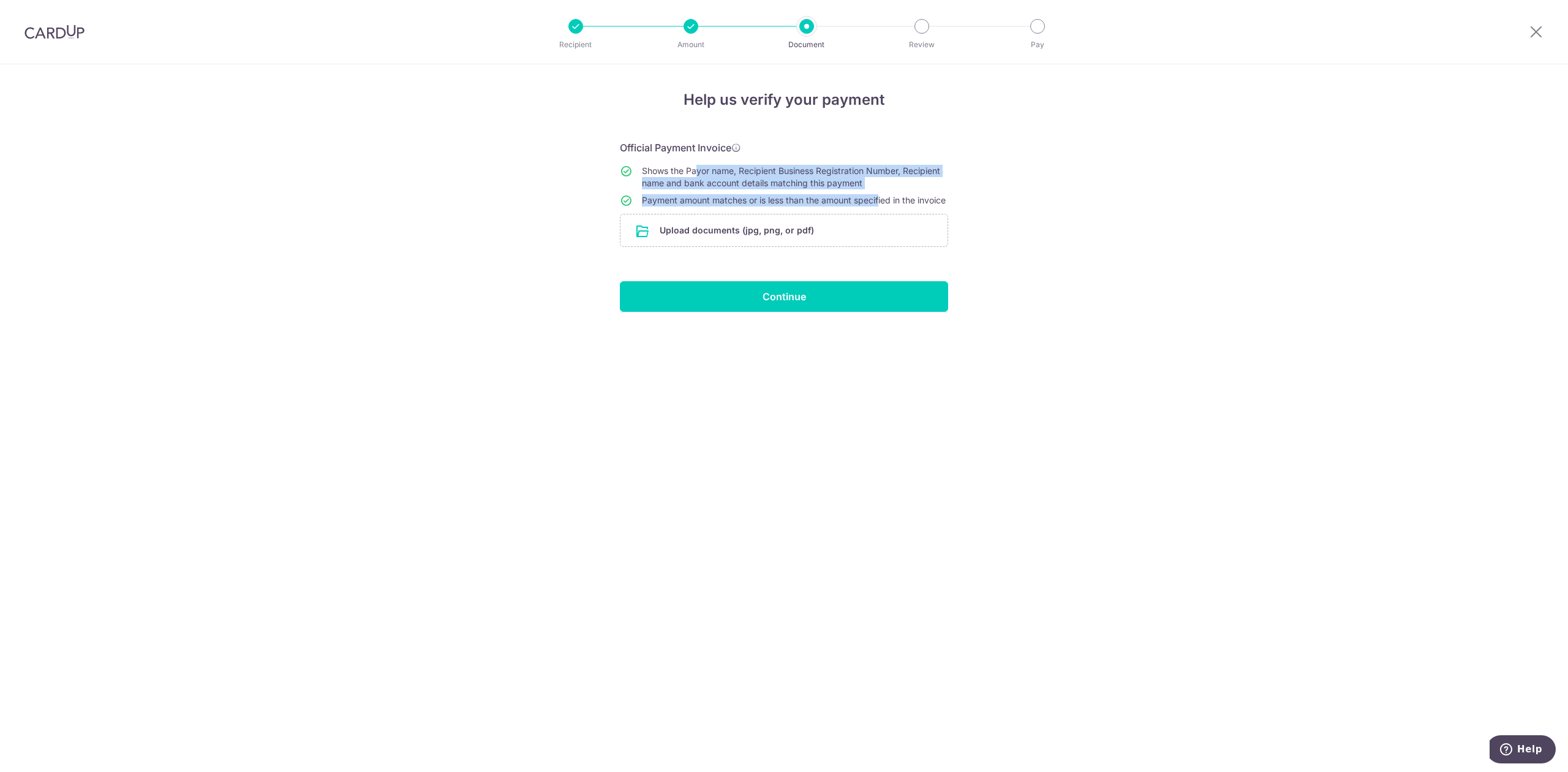
drag, startPoint x: 689, startPoint y: 172, endPoint x: 877, endPoint y: 199, distance: 189.9
click at [877, 199] on tbody "Shows the Payor name, Recipient Business Registration Number, Recipient name an…" at bounding box center [784, 188] width 329 height 46
click at [878, 199] on span "Payment amount matches or is less than the amount specified in the invoice" at bounding box center [794, 200] width 304 height 10
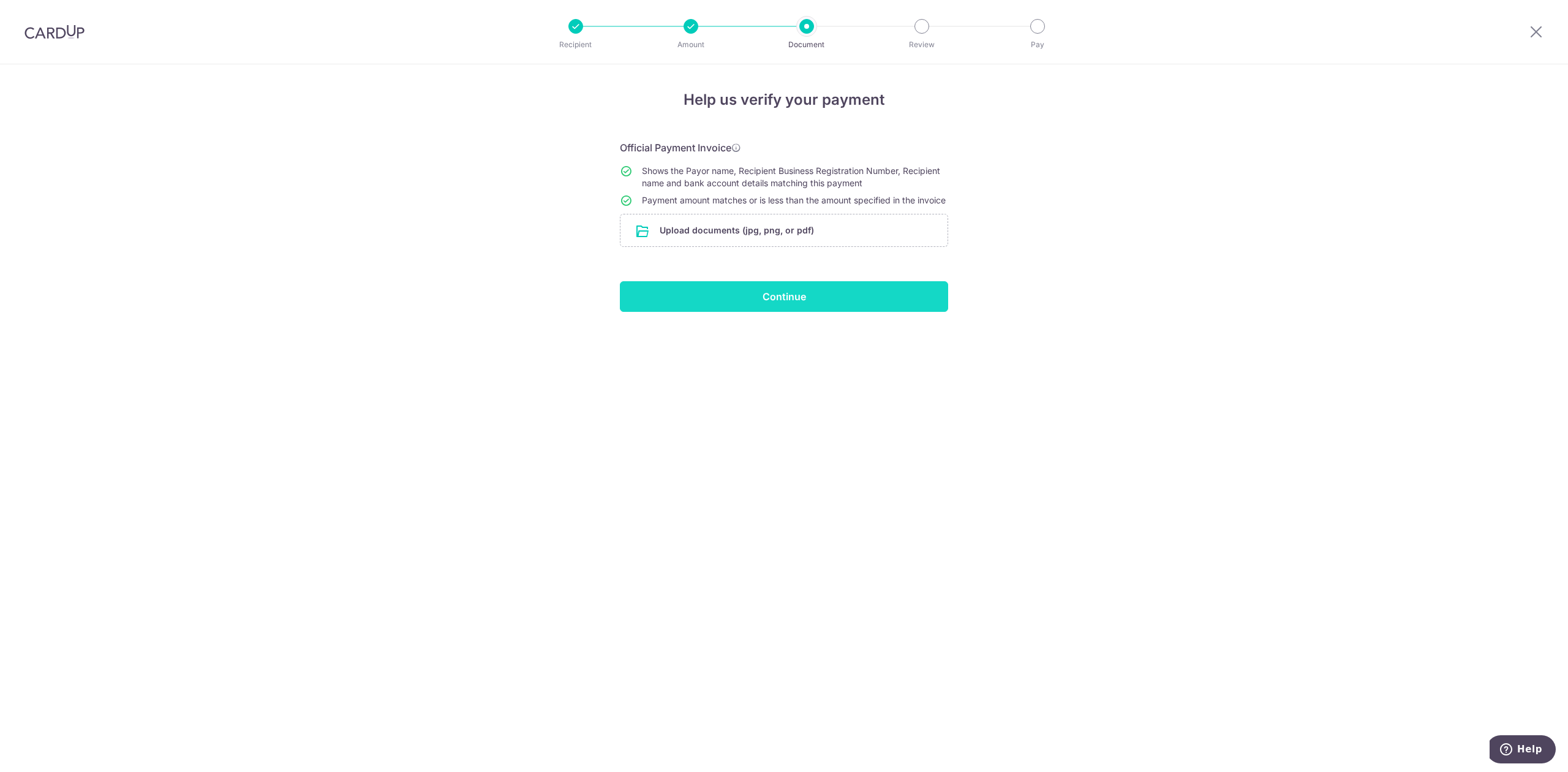
click at [800, 312] on input "Continue" at bounding box center [784, 296] width 329 height 31
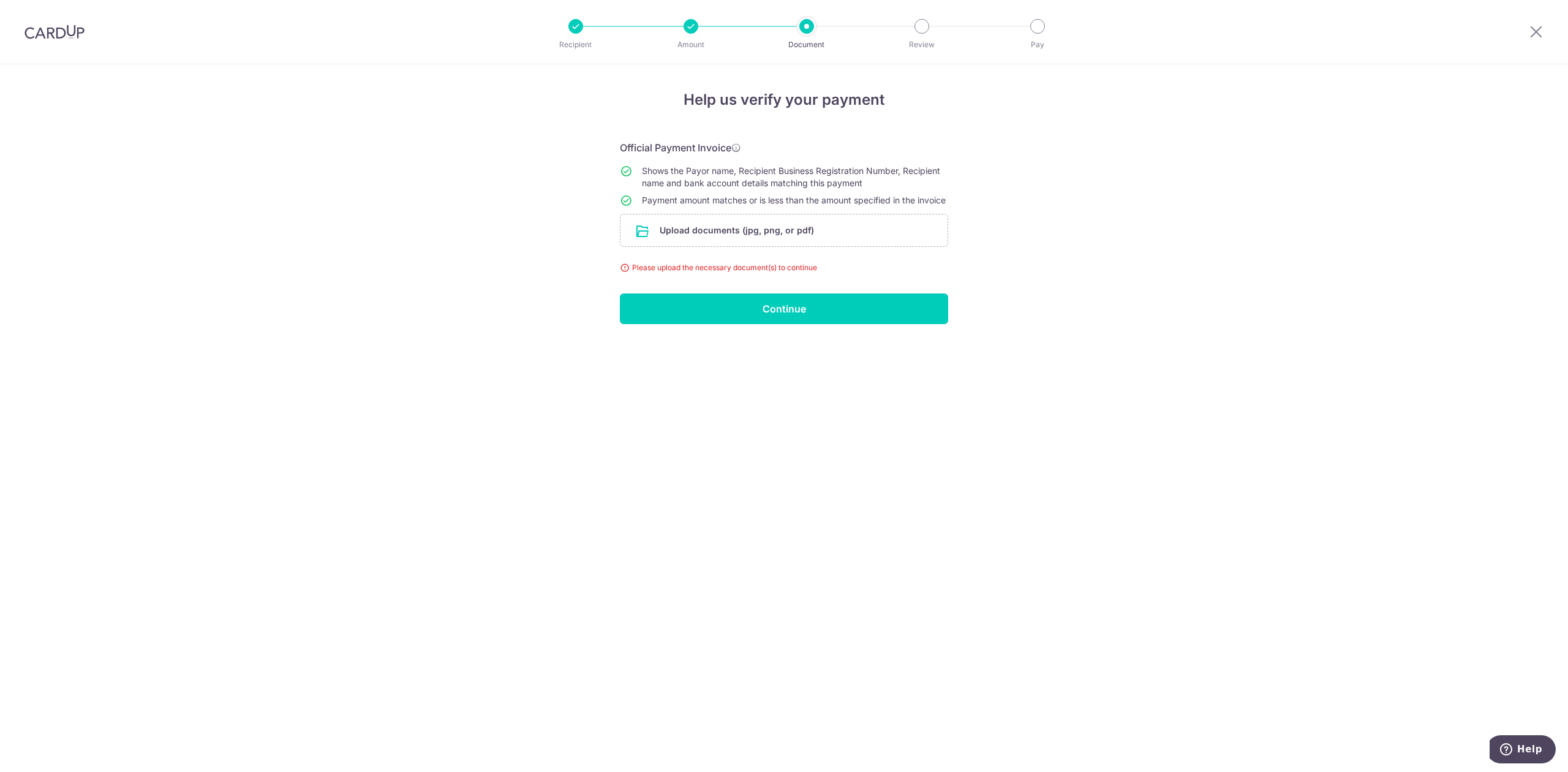
click at [675, 27] on li "Amount" at bounding box center [641, 26] width 116 height 15
click at [689, 28] on div at bounding box center [691, 26] width 15 height 15
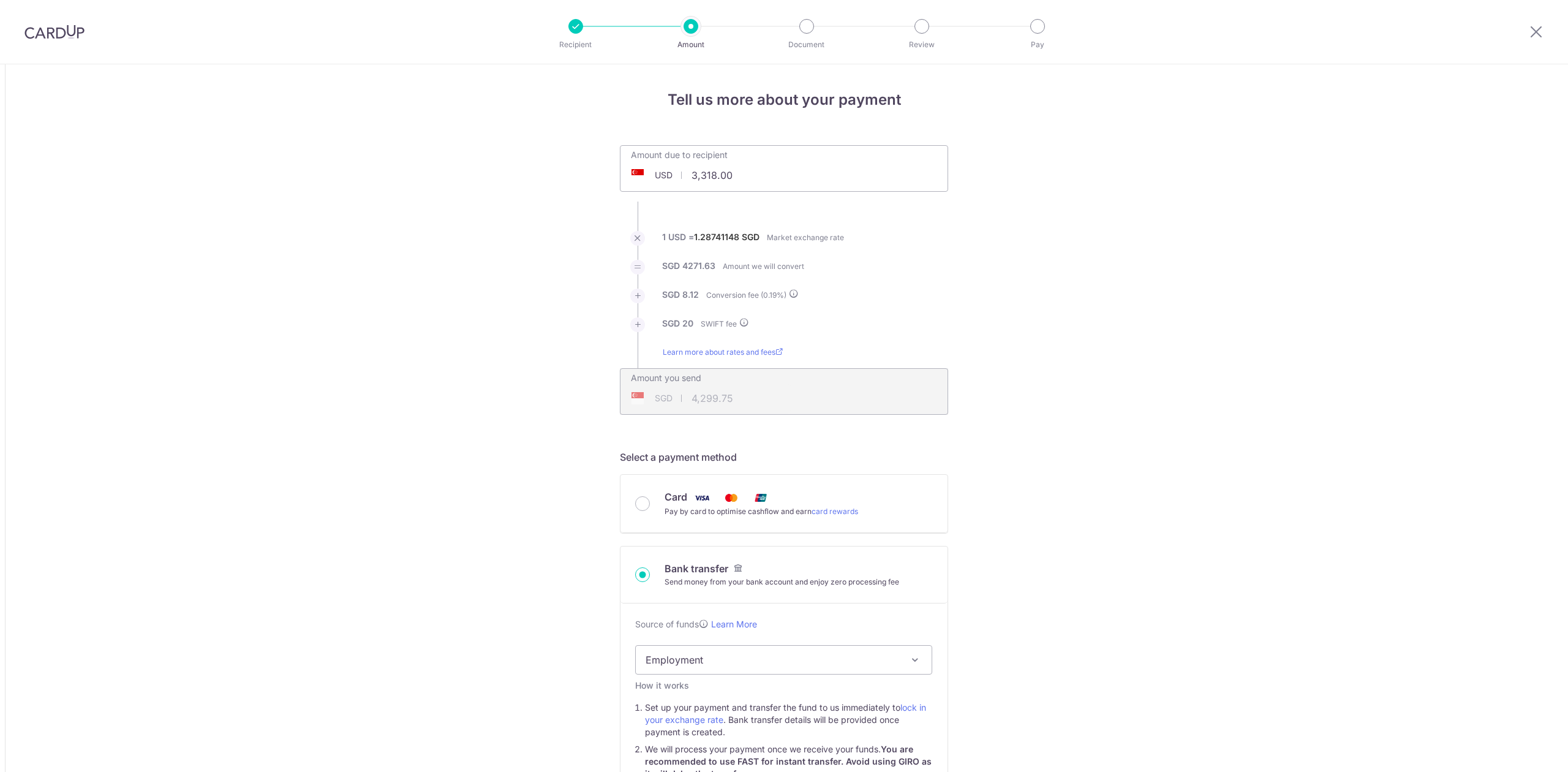
select select "Insurance Premiums"
click at [645, 499] on div "Card Pay by card to optimise cashflow and earn card rewards" at bounding box center [784, 503] width 298 height 28
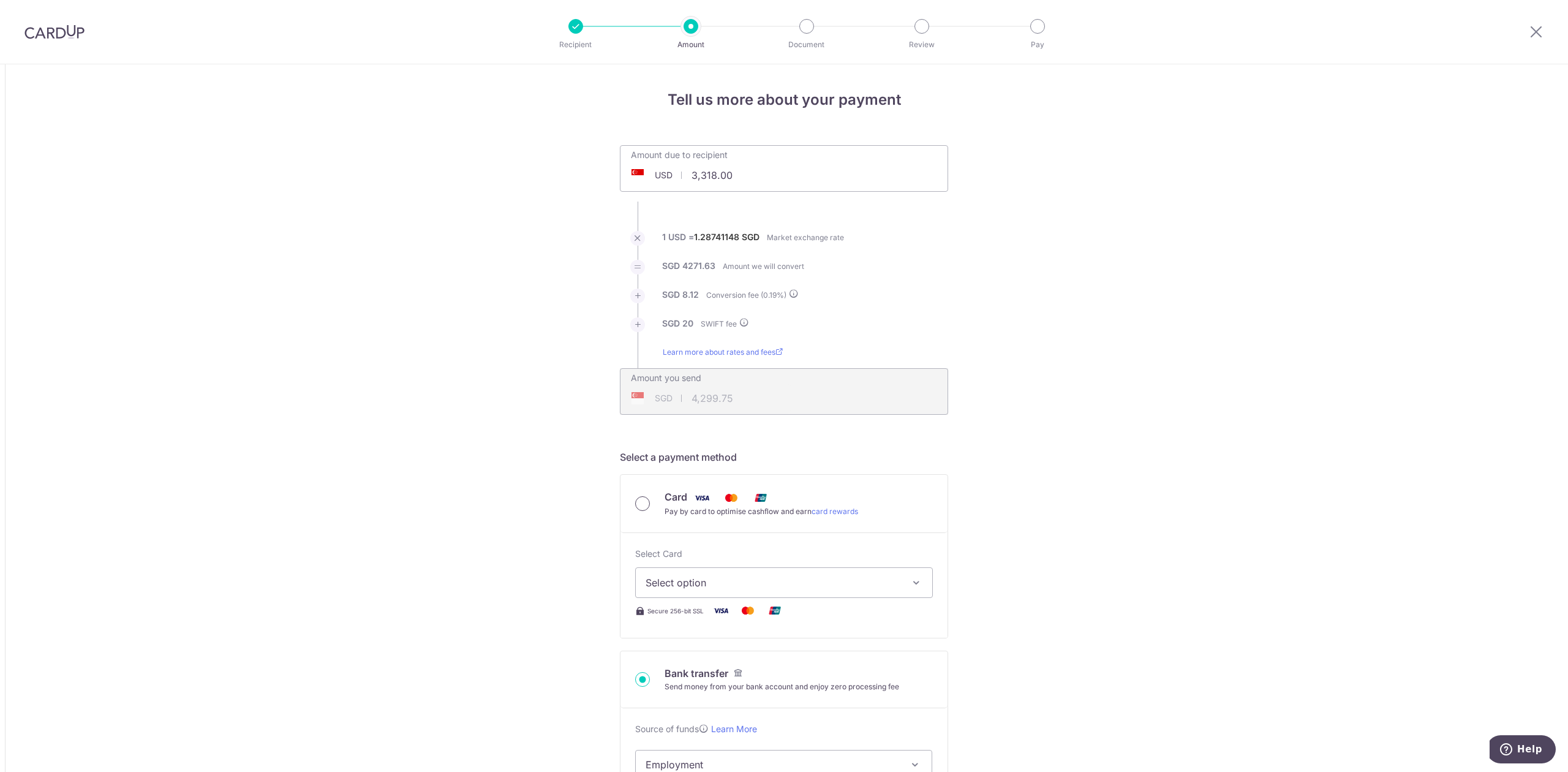
click at [640, 507] on input "Card Pay by card to optimise cashflow and earn card rewards" at bounding box center [642, 503] width 15 height 15
radio input "true"
type input "3,318.00"
type input "4,306.60"
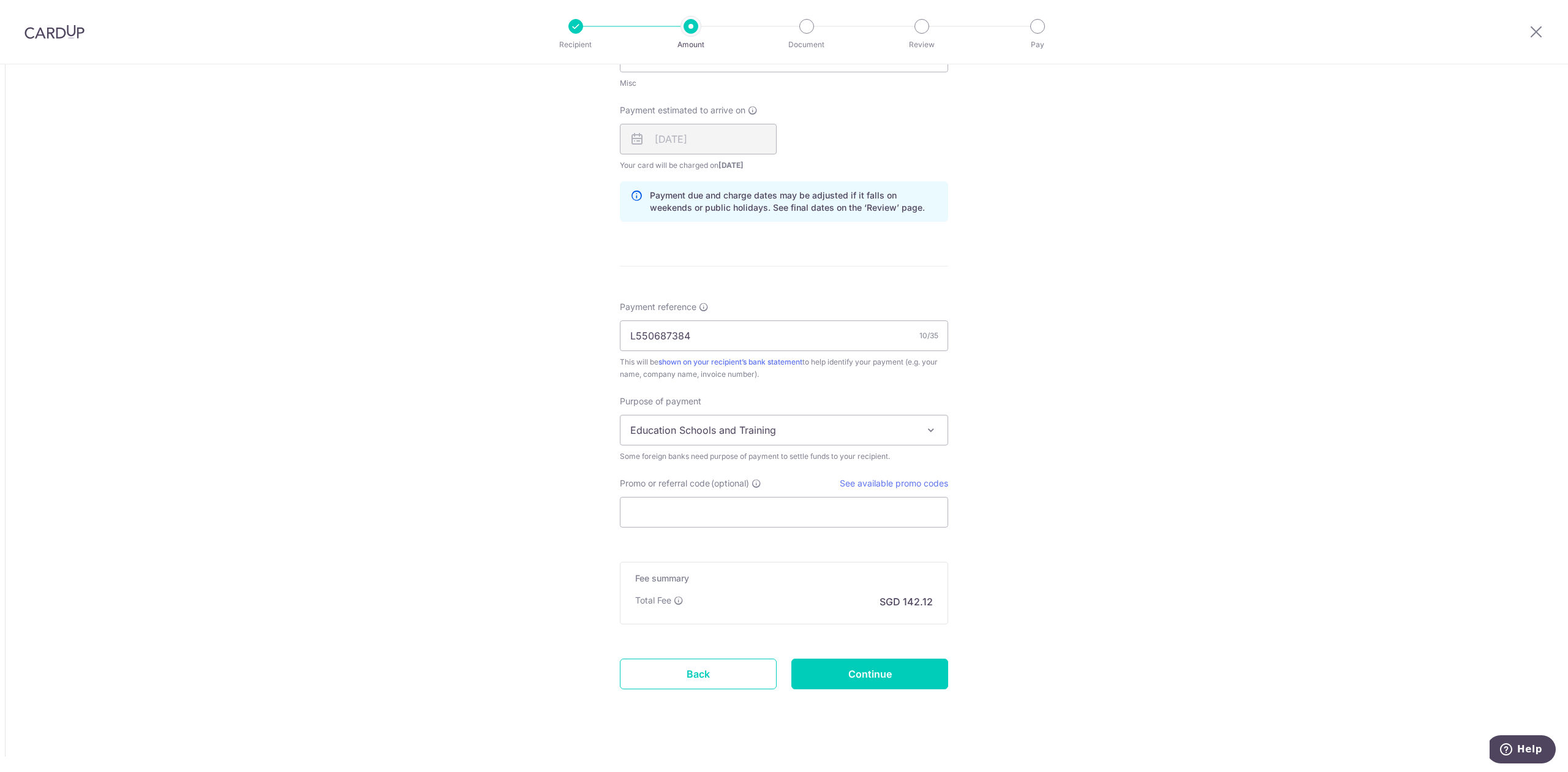
scroll to position [665, 0]
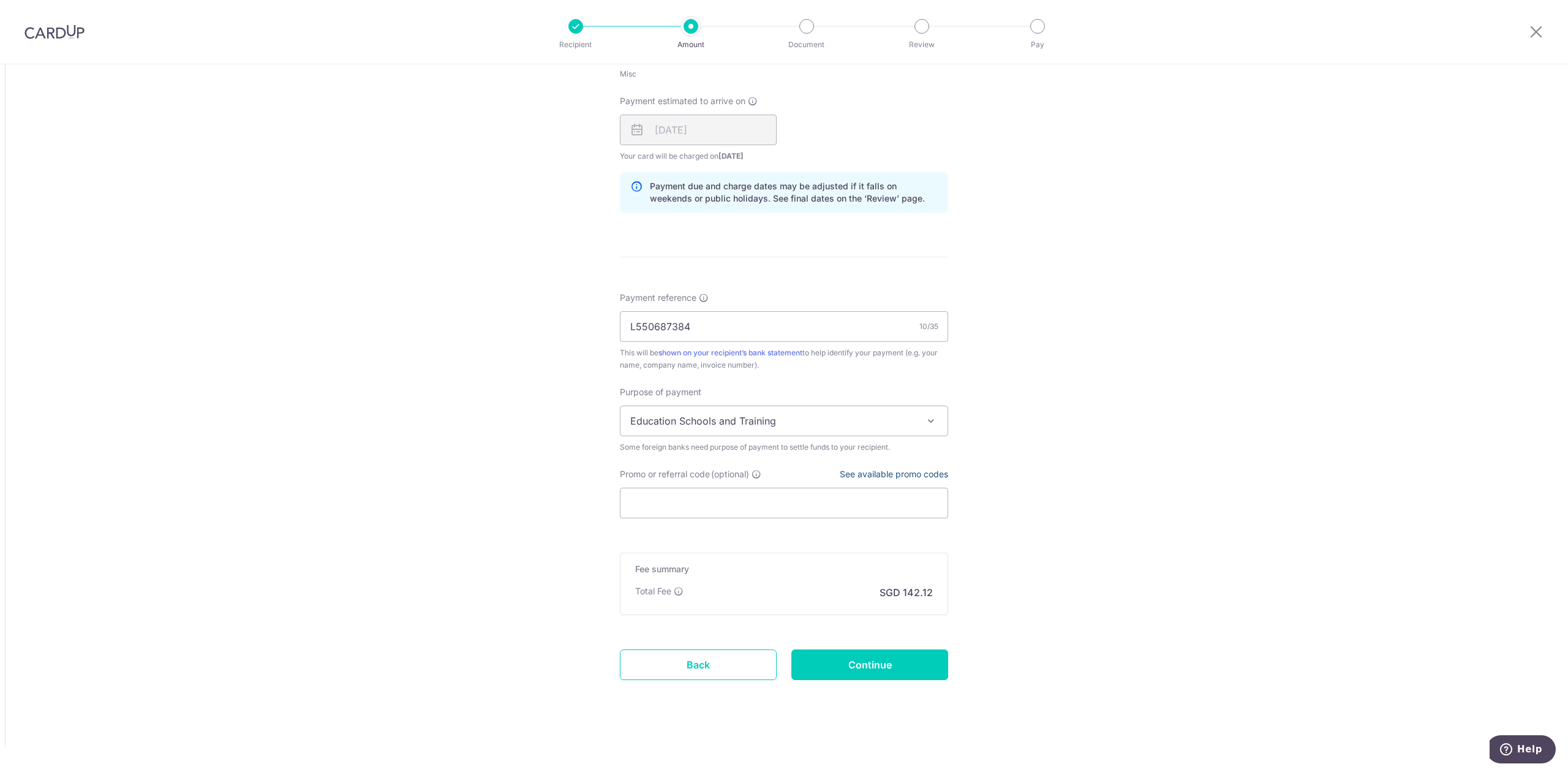
click at [876, 473] on link "See available promo codes" at bounding box center [894, 474] width 109 height 10
click at [700, 510] on input "Promo or referral code (optional)" at bounding box center [784, 503] width 329 height 31
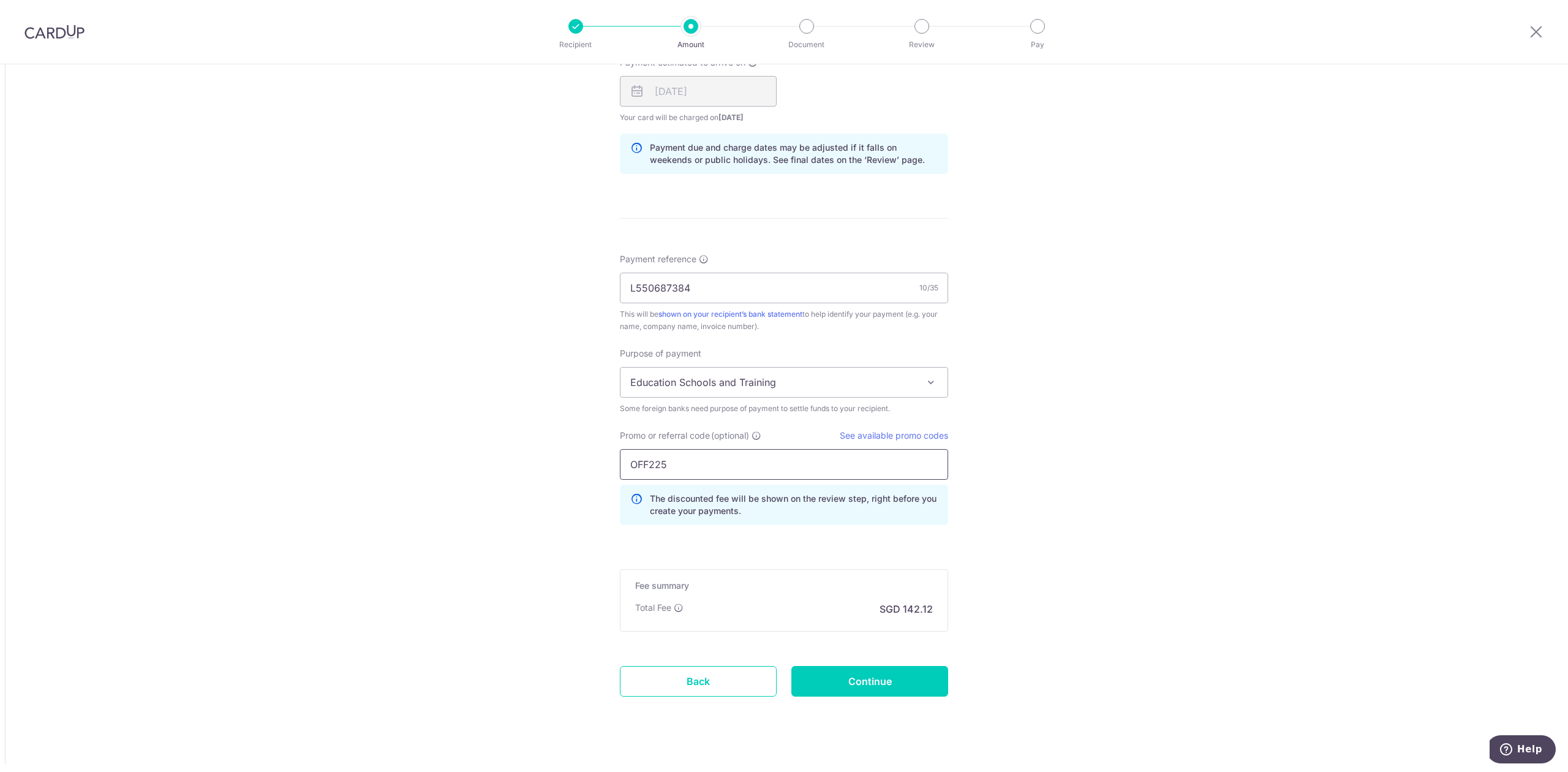
scroll to position [721, 0]
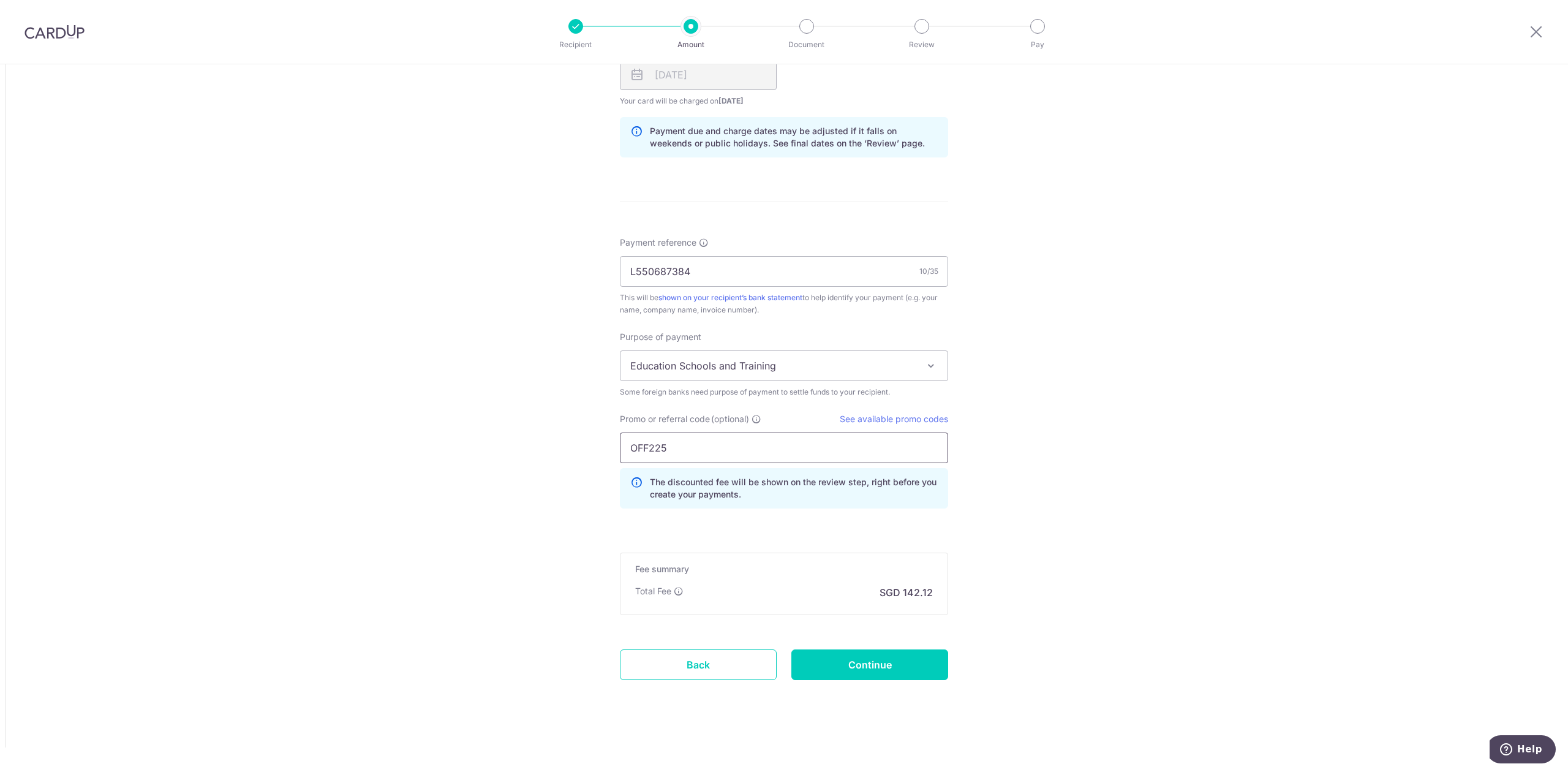
type input "OFF225"
click at [1012, 507] on div "Tell us more about your payment Amount due to recipient USD 3,318.00 3318 1 USD…" at bounding box center [784, 59] width 1568 height 1425
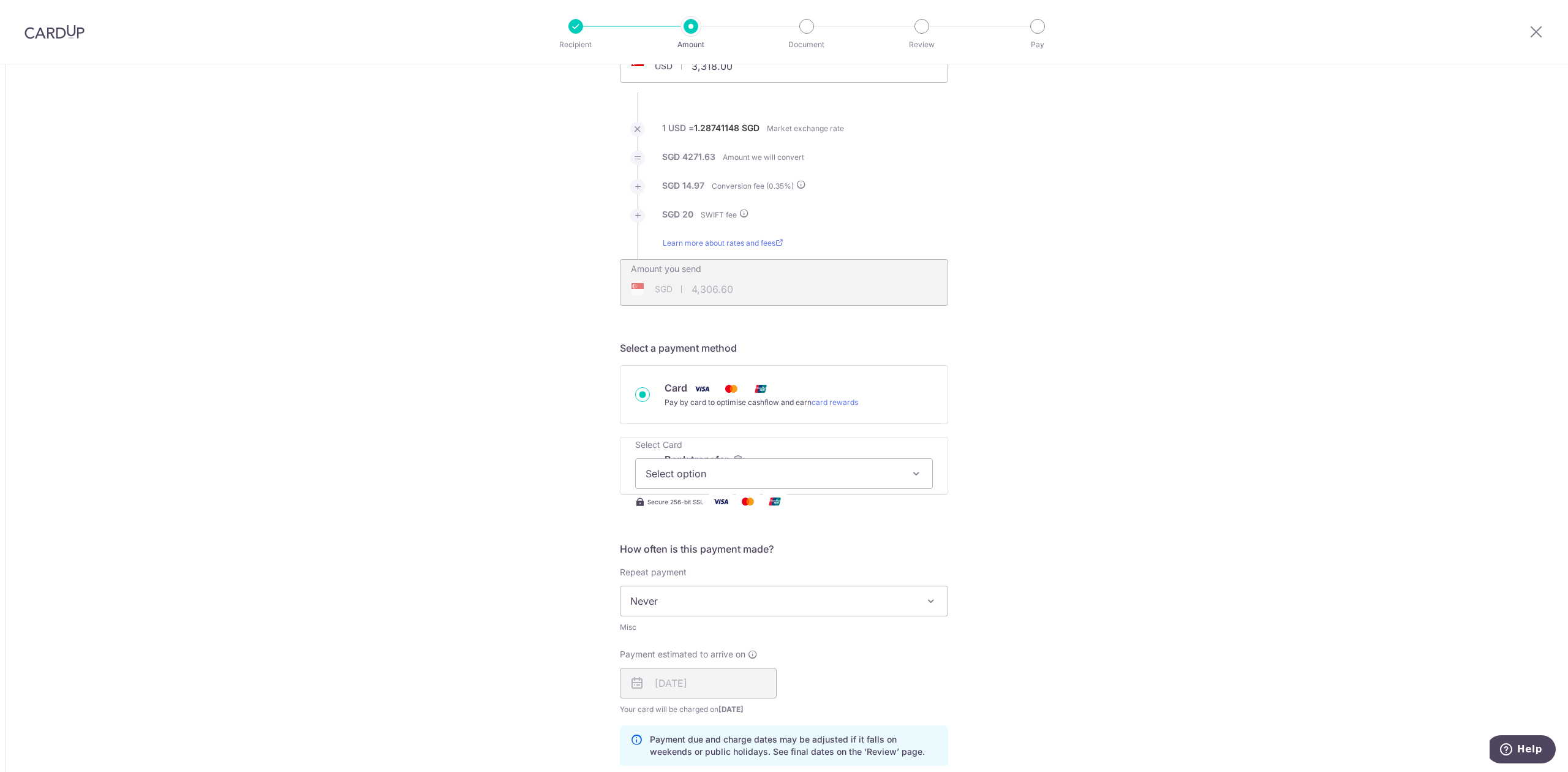
scroll to position [81, 0]
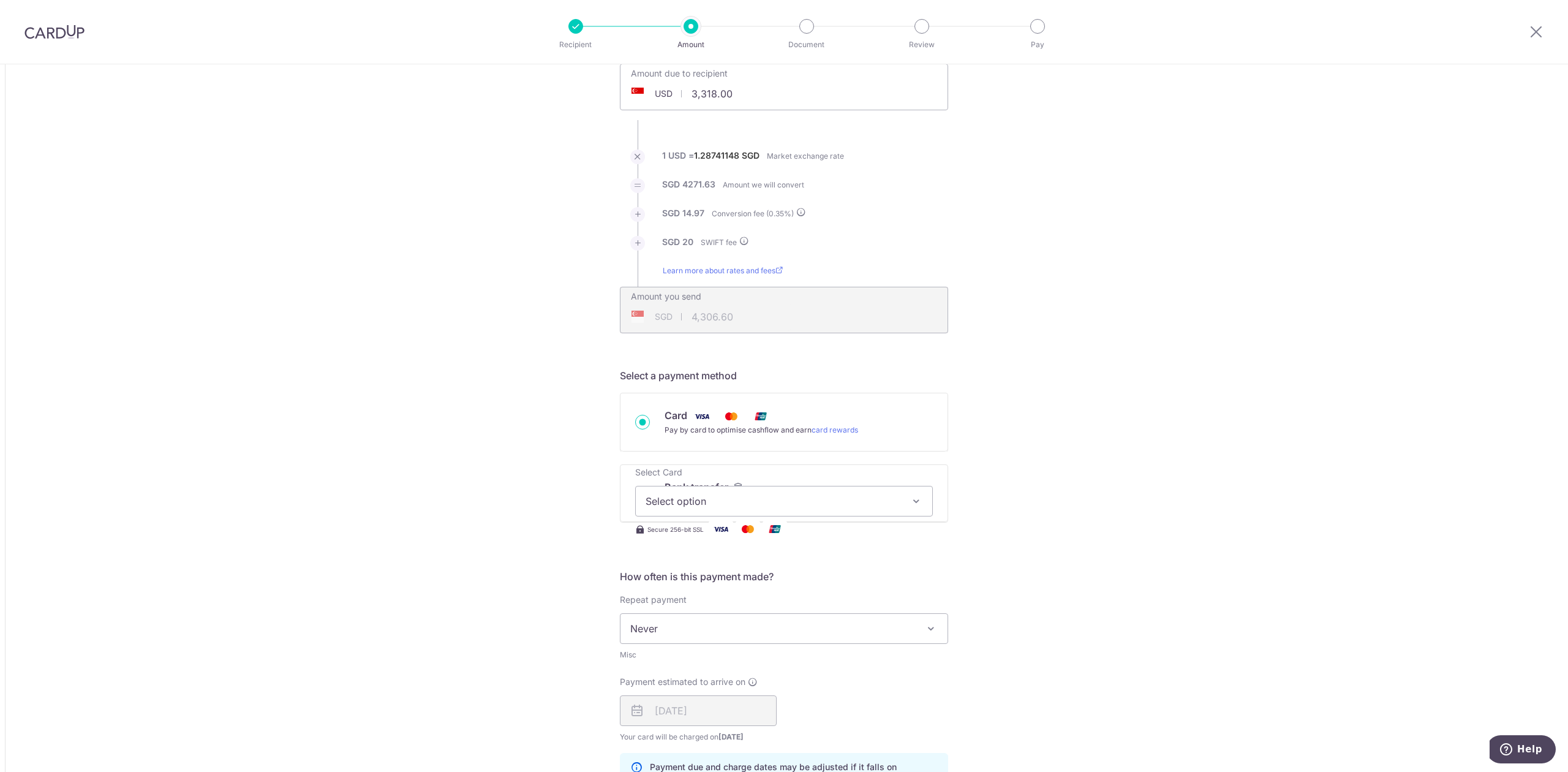
click at [671, 506] on span "Select option" at bounding box center [772, 501] width 254 height 15
click at [1025, 474] on div "Tell us more about your payment Amount due to recipient USD 3,318.00 3318 1 USD…" at bounding box center [784, 696] width 1568 height 1425
click at [1030, 370] on div "Tell us more about your payment Amount due to recipient USD 3,318.00 3318 1 USD…" at bounding box center [784, 696] width 1568 height 1425
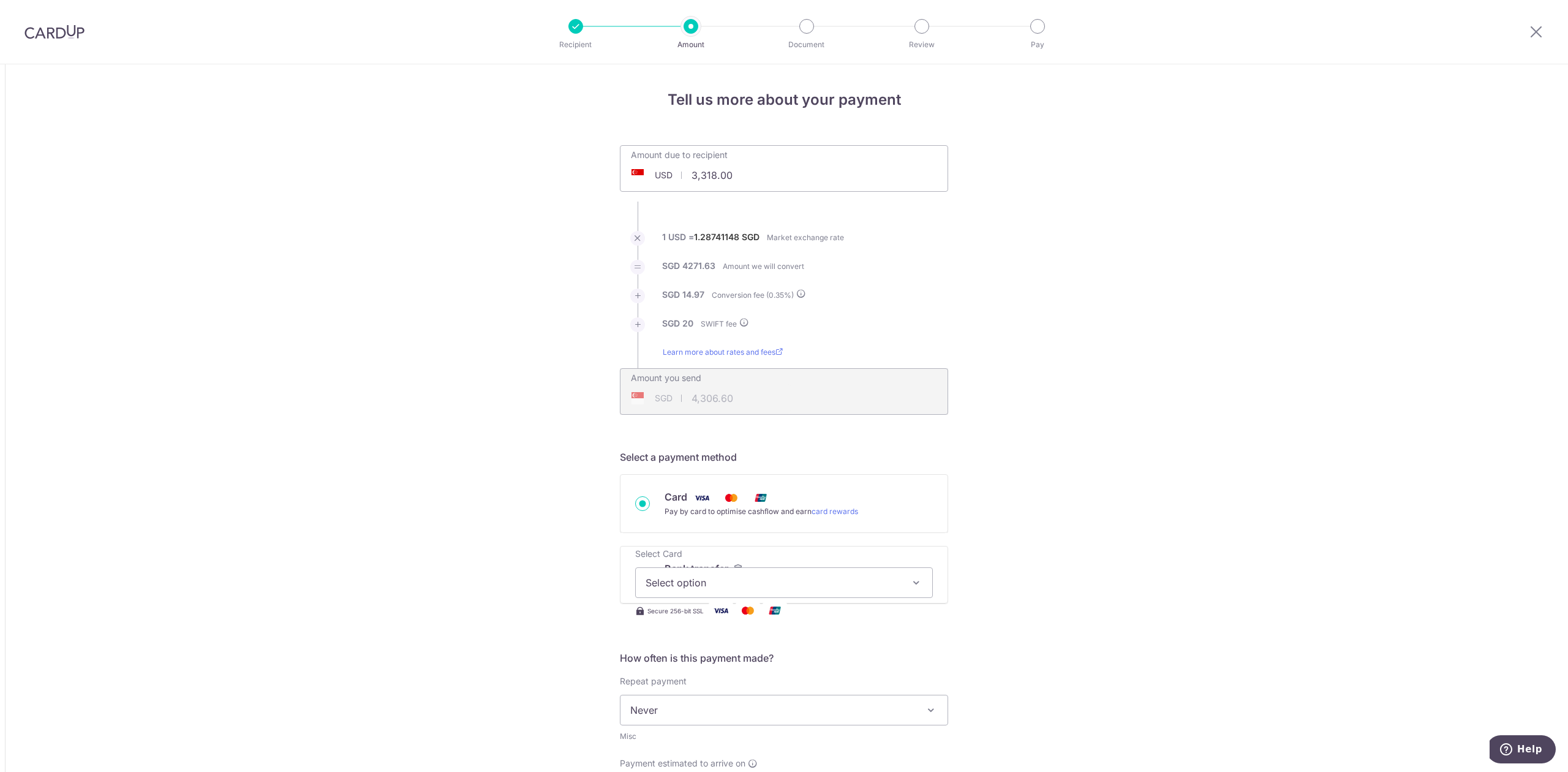
click at [448, 494] on div "Tell us more about your payment Amount due to recipient USD 3,318.00 3318 1 USD…" at bounding box center [784, 777] width 1568 height 1425
drag, startPoint x: 1535, startPoint y: 27, endPoint x: 867, endPoint y: 106, distance: 672.7
click at [1535, 27] on icon at bounding box center [1536, 32] width 15 height 15
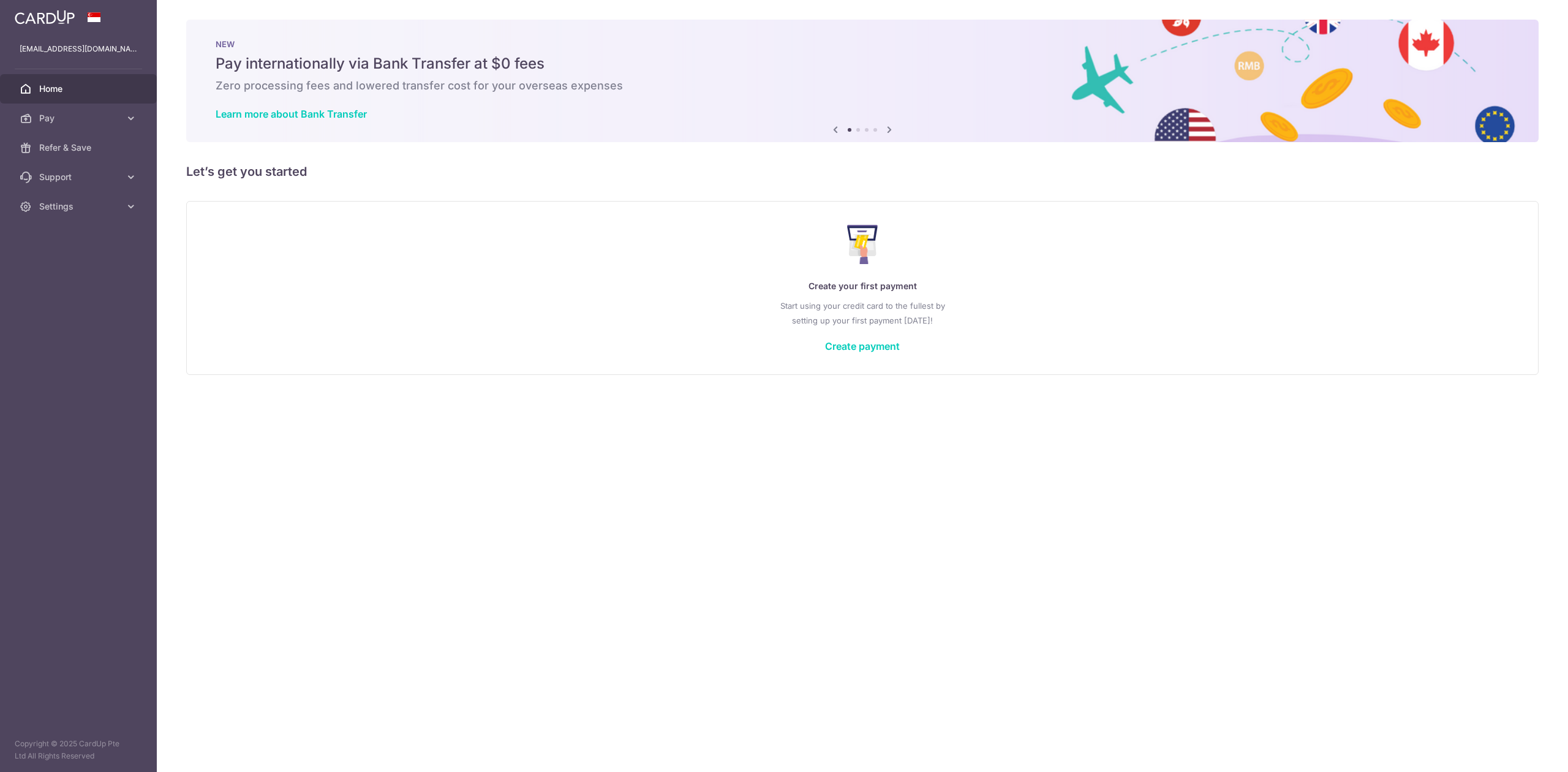
drag, startPoint x: 270, startPoint y: 66, endPoint x: 433, endPoint y: 52, distance: 163.6
click at [378, 52] on div "NEW Pay internationally via Bank Transfer at $0 fees Zero processing fees and l…" at bounding box center [862, 81] width 1352 height 123
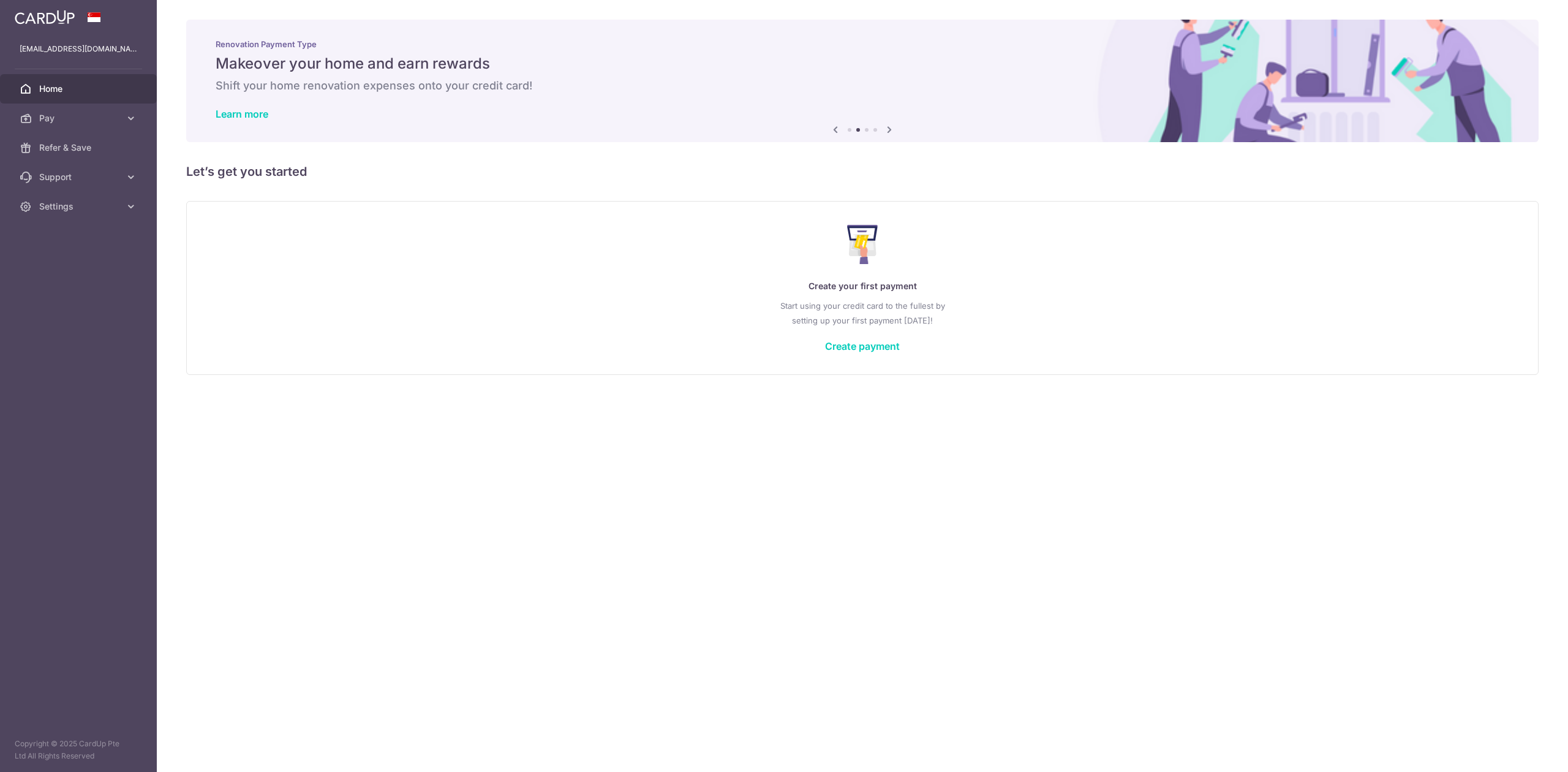
click at [435, 52] on div "Renovation Payment Type Makeover your home and earn rewards Shift your home ren…" at bounding box center [862, 81] width 1352 height 123
click at [69, 202] on span "Settings" at bounding box center [79, 206] width 81 height 12
click at [57, 259] on span "Logout" at bounding box center [79, 265] width 81 height 12
